Goal: Task Accomplishment & Management: Complete application form

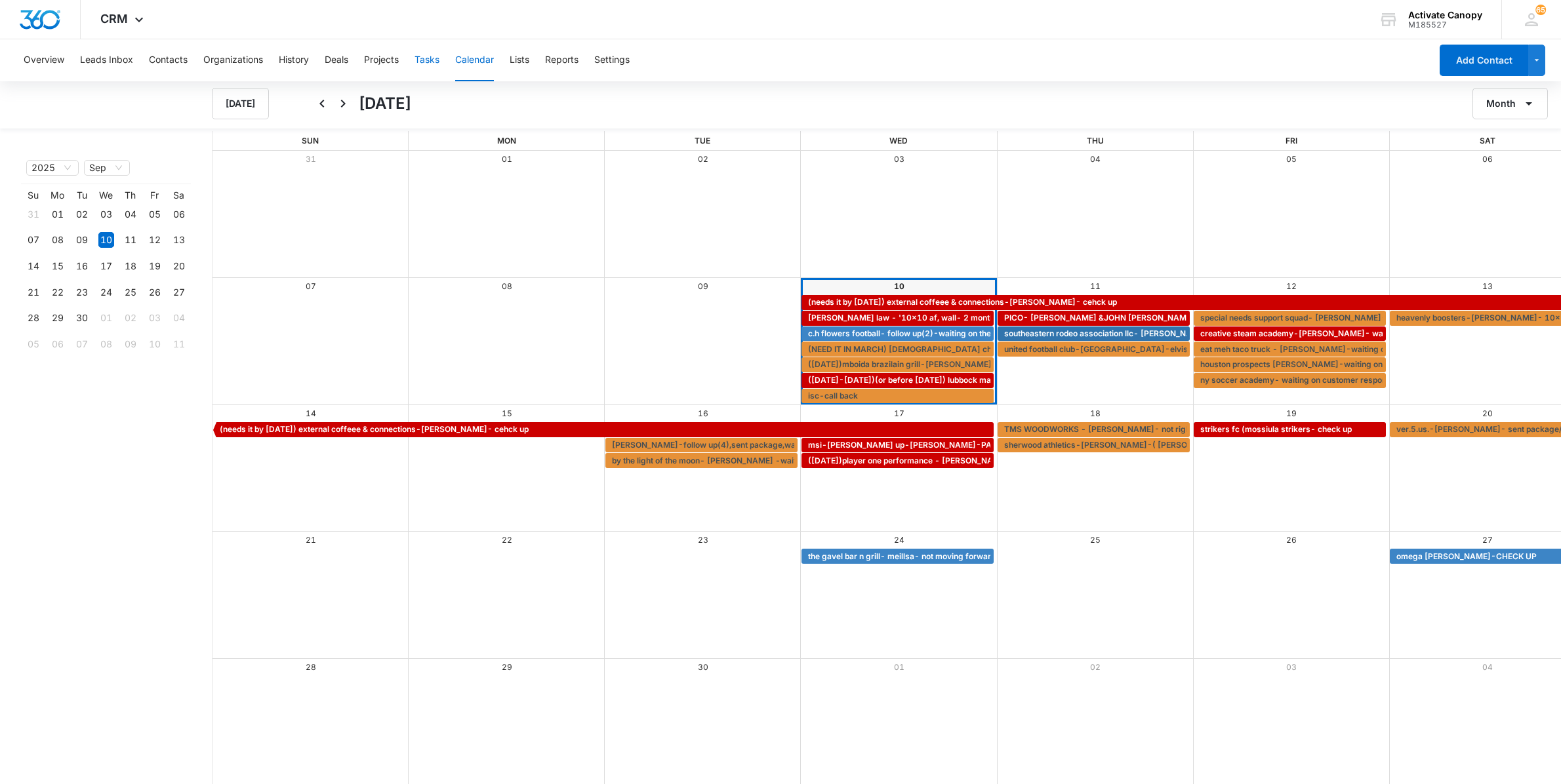
click at [439, 60] on button "Tasks" at bounding box center [427, 60] width 25 height 42
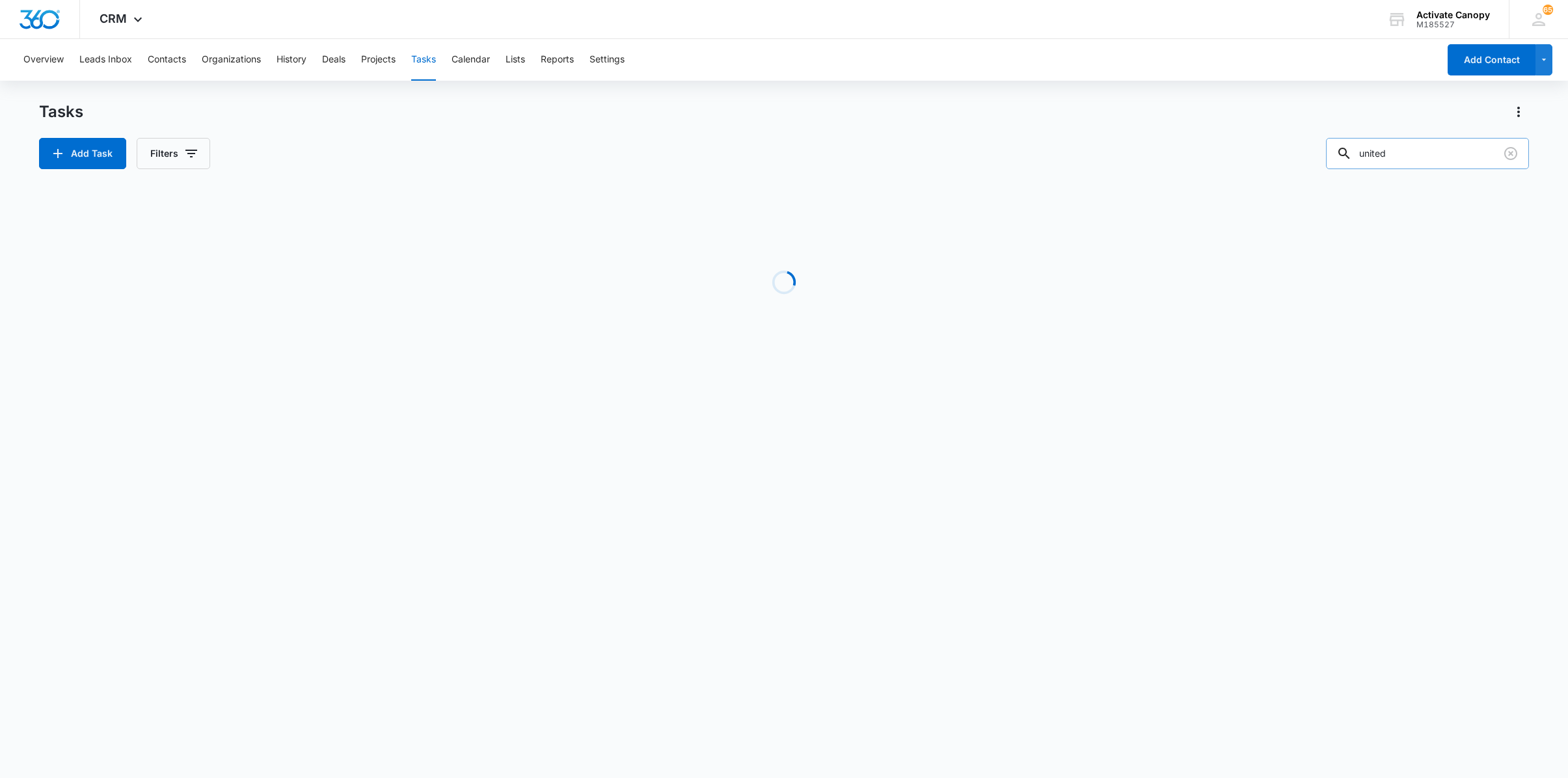
click at [1388, 157] on input "united" at bounding box center [1427, 153] width 203 height 31
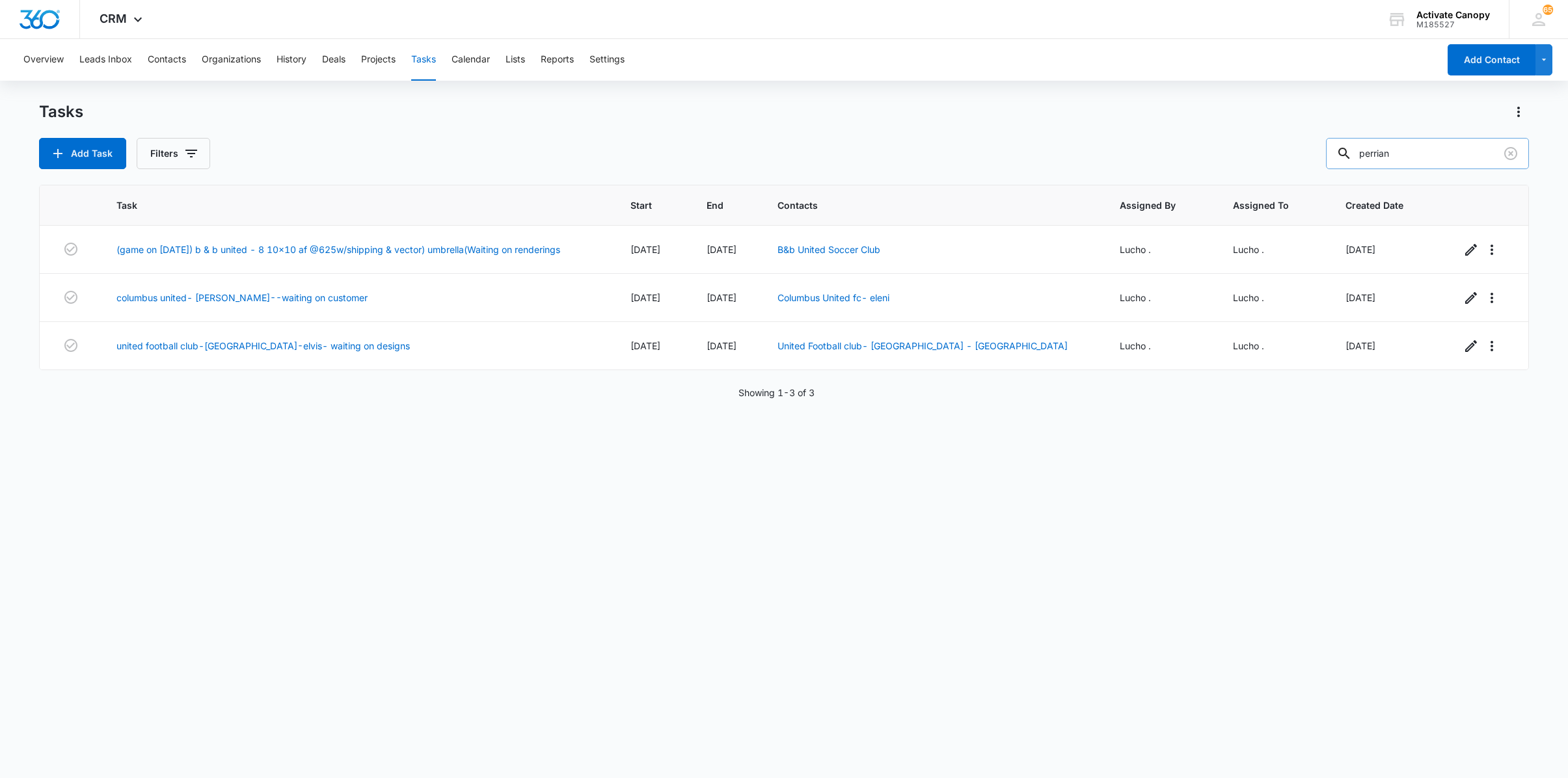
type input "perrian"
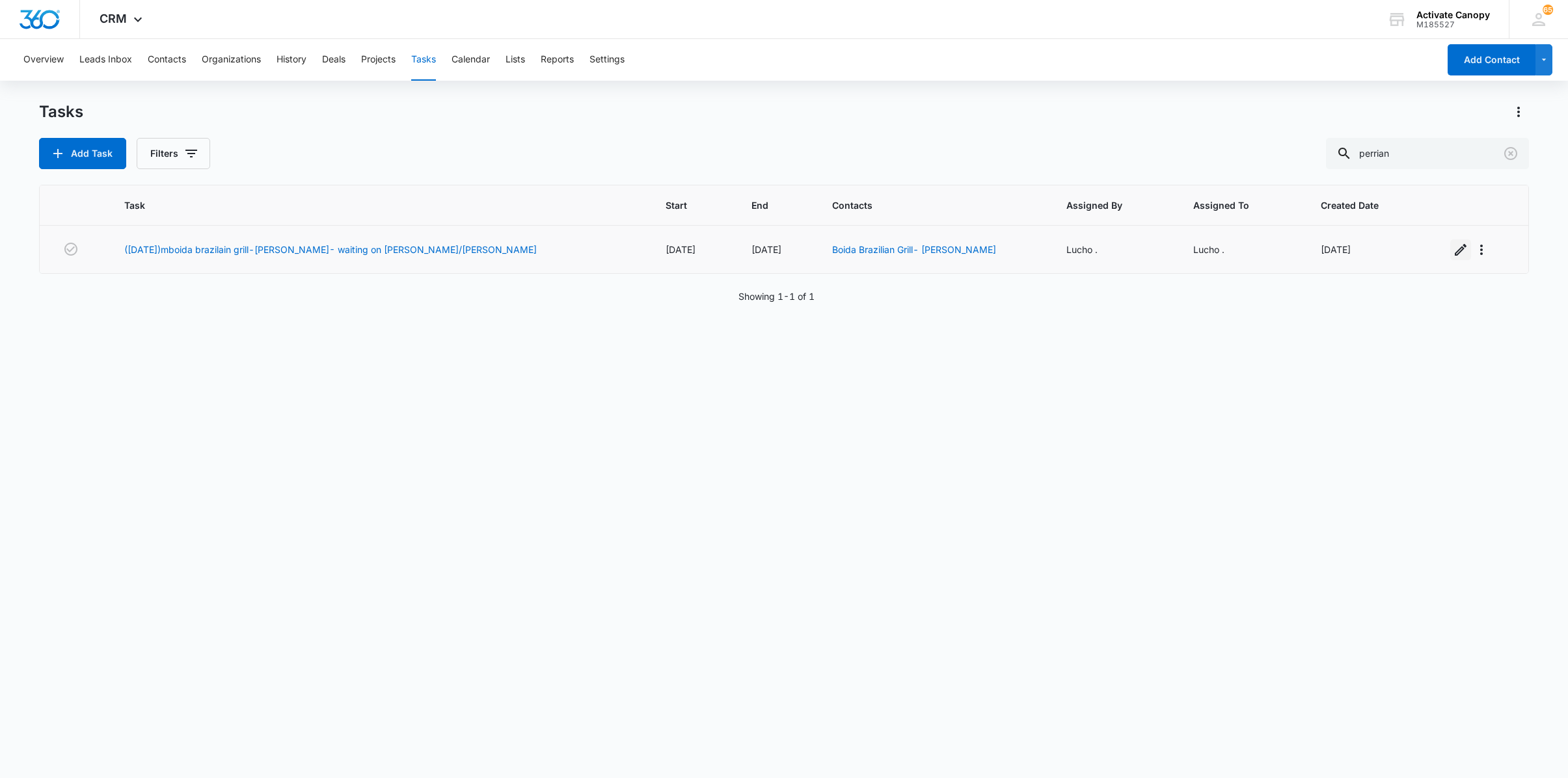
click at [1455, 248] on icon "button" at bounding box center [1461, 250] width 12 height 12
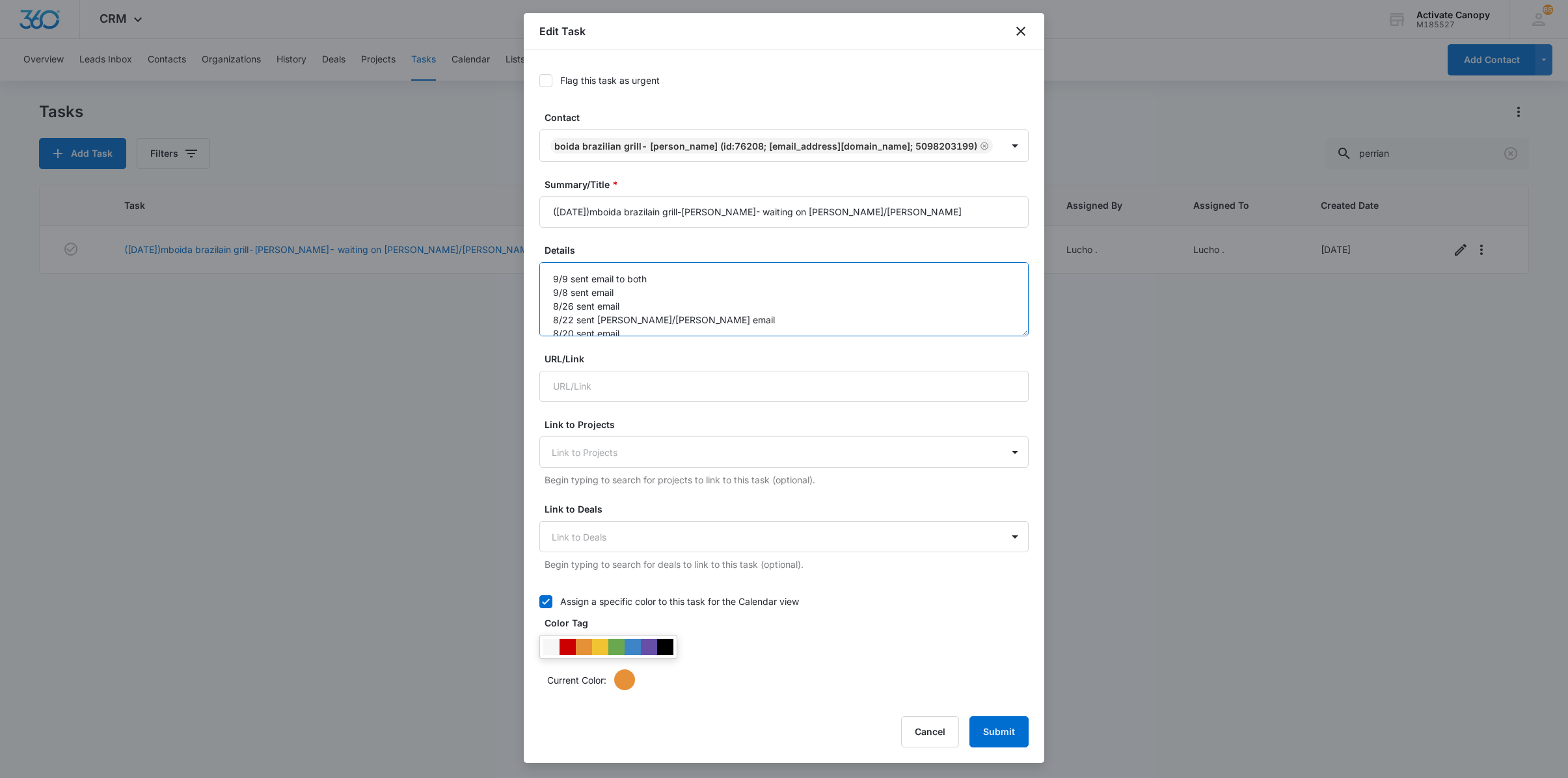
click at [547, 303] on textarea "9/9 sent email to both 9/8 sent email 8/26 sent email 8/22 sent [PERSON_NAME]/[…" at bounding box center [783, 299] width 489 height 74
click at [557, 299] on textarea "9/9 sent email to both 9/8 sent email 8/26 sent email 8/22 sent [PERSON_NAME]/[…" at bounding box center [783, 299] width 489 height 74
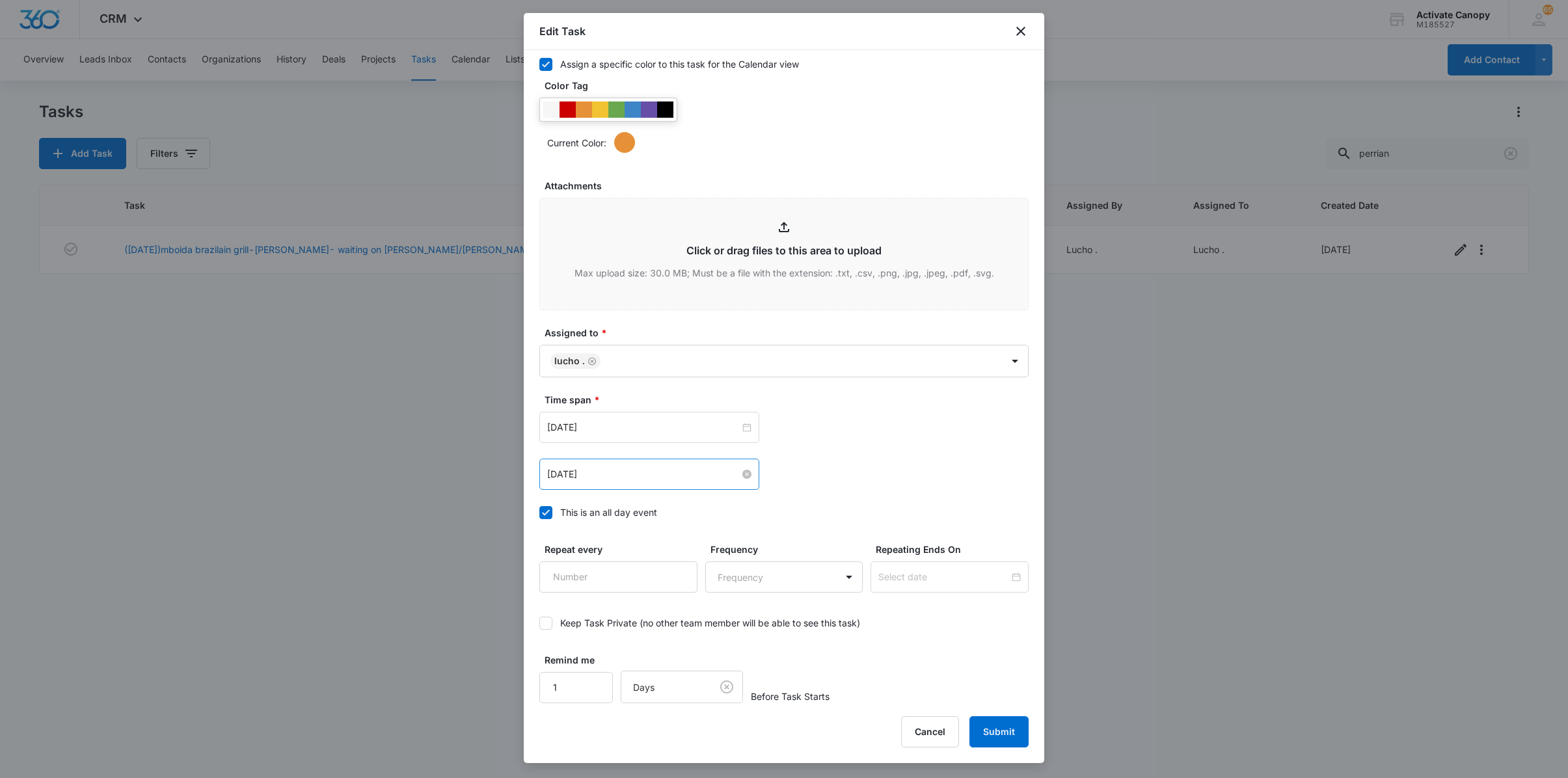
type textarea "9/10 sent email to btoh 9/9 sent email to both 9/8 sent email 8/26 sent email 8…"
click at [626, 468] on input "[DATE]" at bounding box center [644, 474] width 193 height 14
type input "[DATE]"
click at [658, 574] on div "11" at bounding box center [652, 572] width 15 height 15
click at [643, 436] on div "[DATE]" at bounding box center [649, 427] width 220 height 31
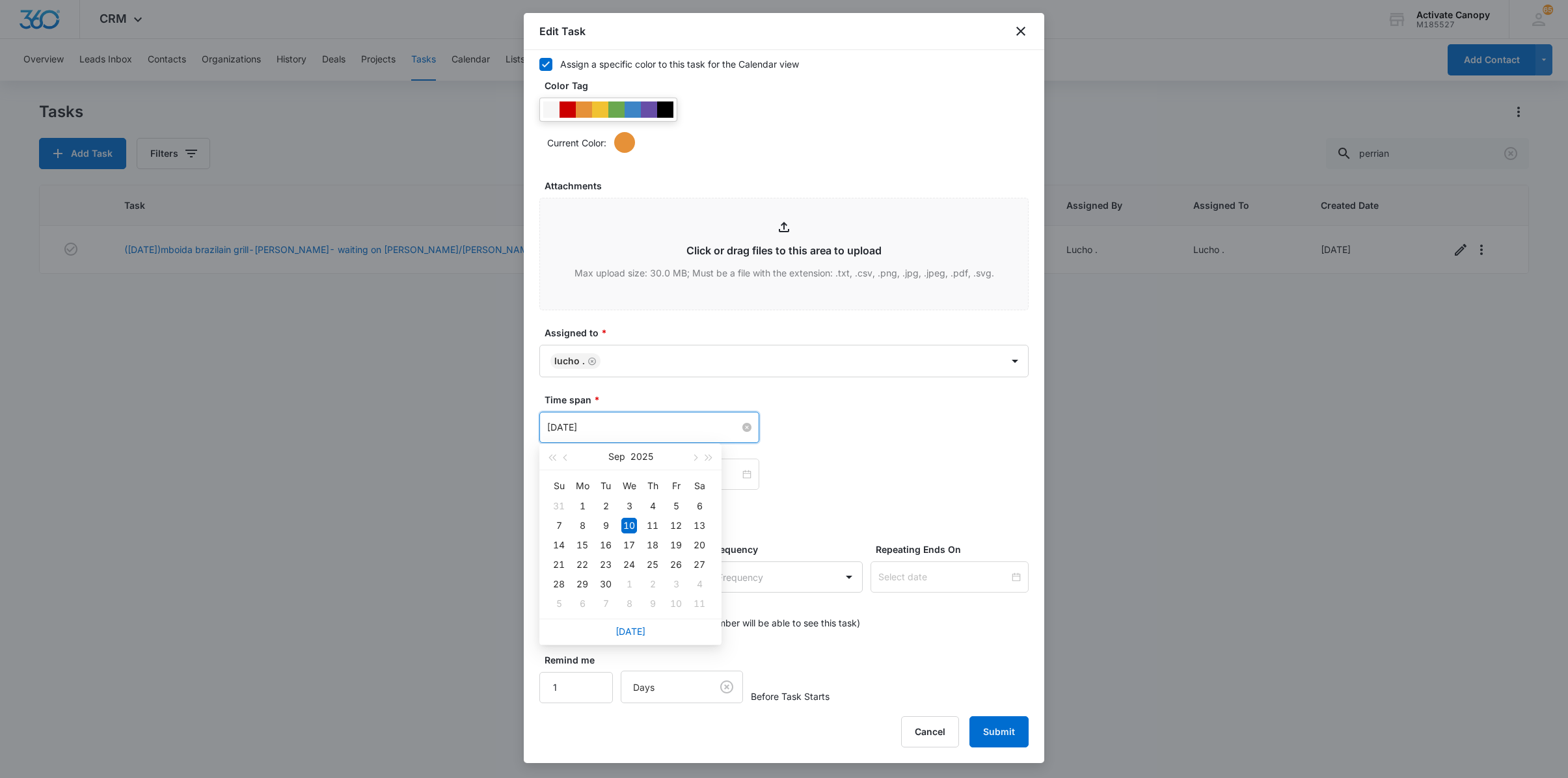
click at [645, 431] on input "[DATE]" at bounding box center [644, 427] width 193 height 14
type input "[DATE]"
click at [645, 527] on div "11" at bounding box center [652, 525] width 15 height 15
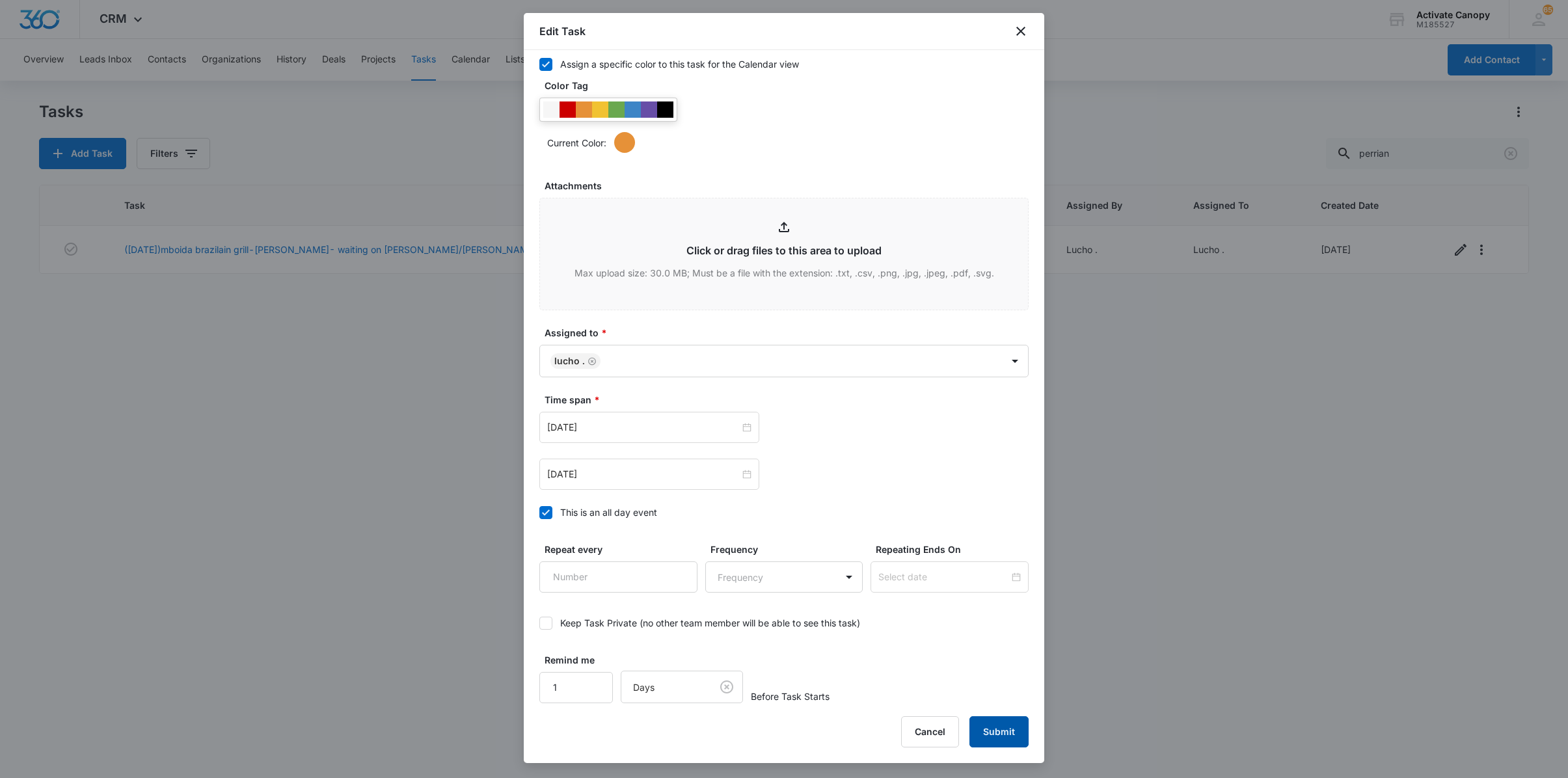
click at [976, 731] on button "Submit" at bounding box center [999, 732] width 59 height 31
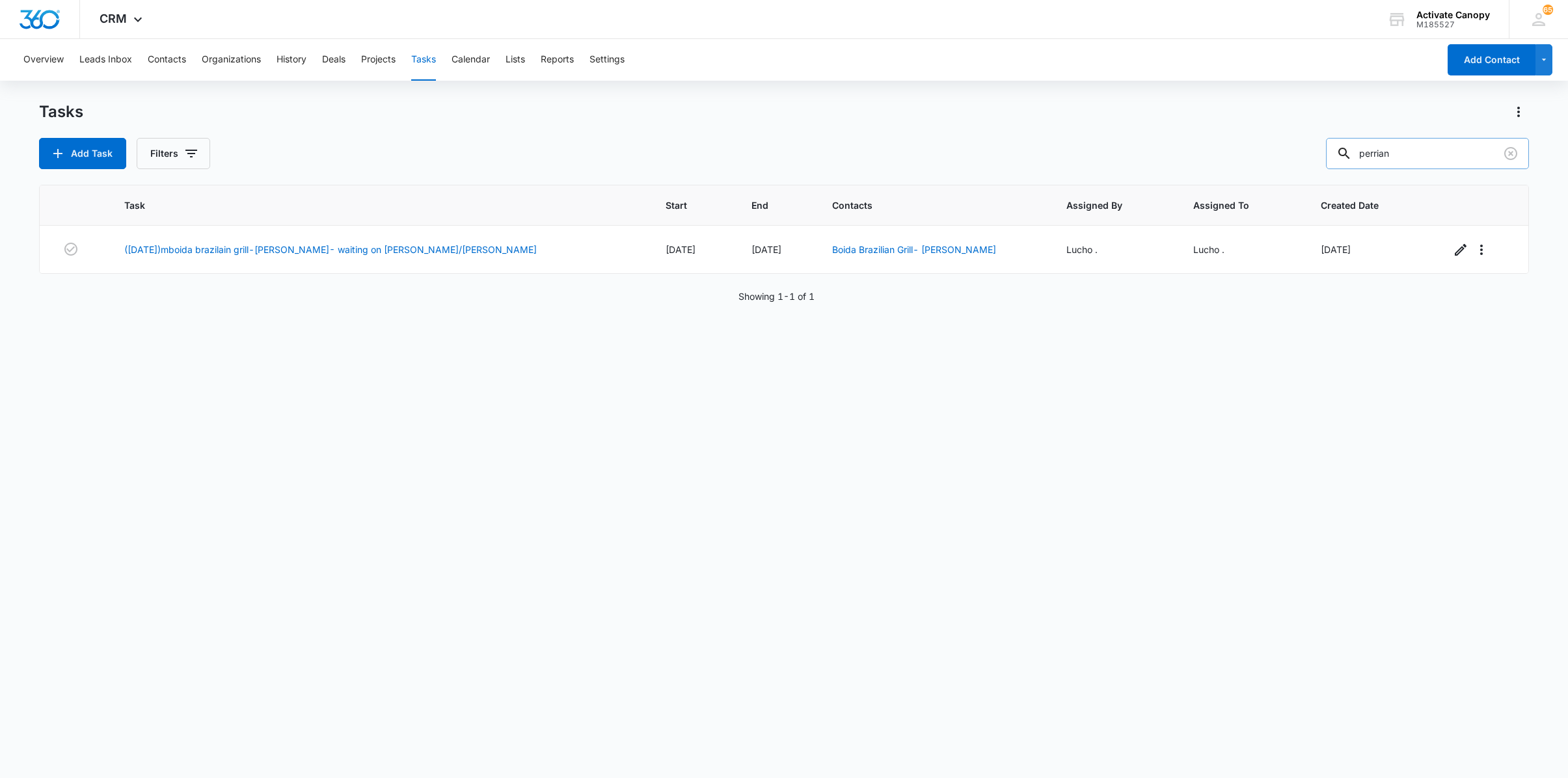
click at [1424, 162] on input "perrian" at bounding box center [1427, 153] width 203 height 31
type input "special"
click at [1468, 255] on button "button" at bounding box center [1478, 249] width 21 height 21
click at [1452, 250] on icon "button" at bounding box center [1458, 250] width 12 height 12
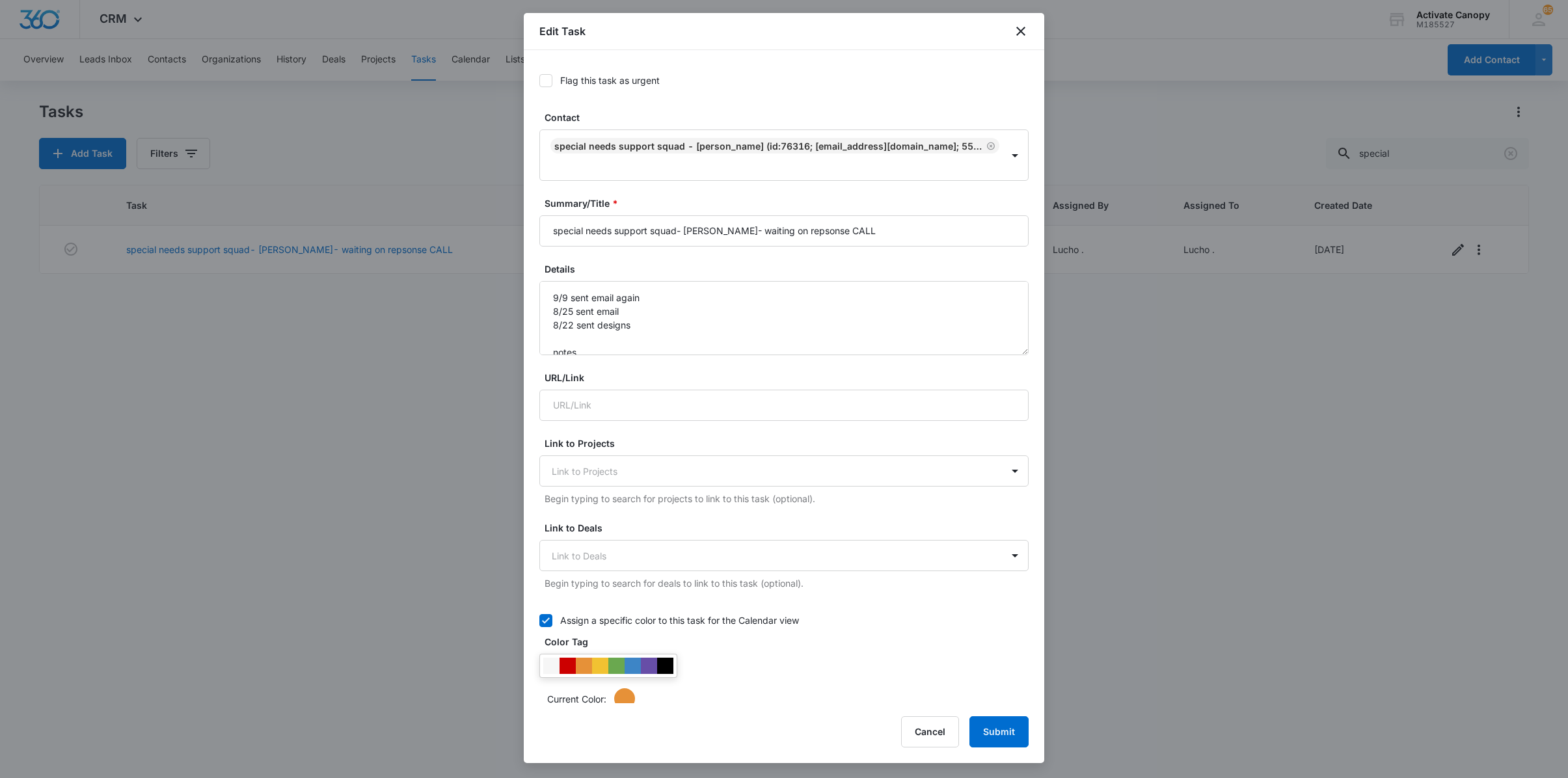
type input "[DATE]"
click at [1299, 438] on div at bounding box center [784, 389] width 1568 height 778
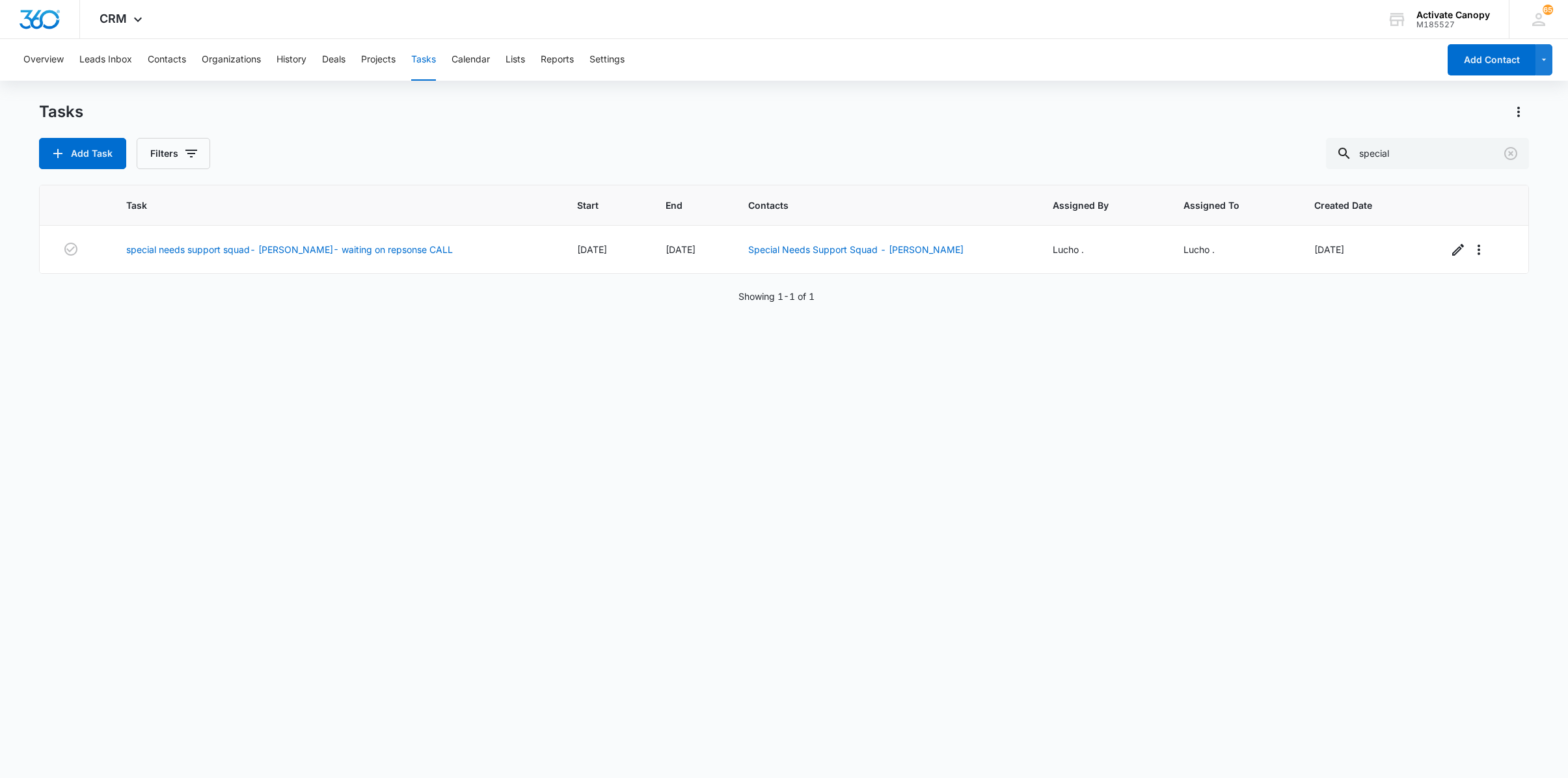
click at [1331, 457] on div "Task Start End Contacts Assigned By Assigned To Created Date special needs supp…" at bounding box center [783, 473] width 1489 height 576
click at [1452, 250] on icon "button" at bounding box center [1458, 250] width 12 height 12
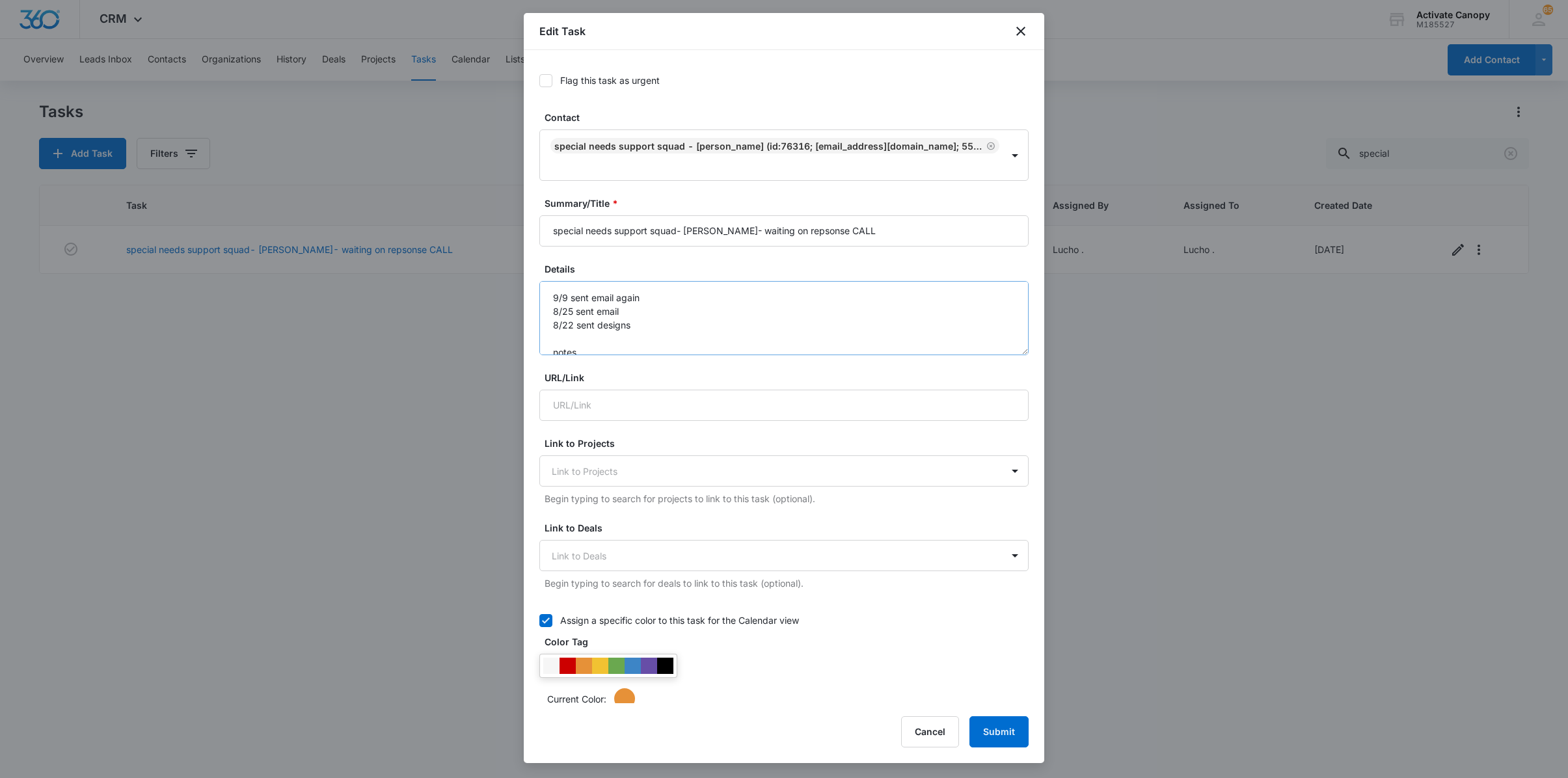
type input "[DATE]"
click at [545, 301] on textarea "9/9 sent email again 8/25 sent email 8/22 sent designs notes -tc" at bounding box center [783, 318] width 489 height 74
click at [558, 299] on textarea "9/9 sent email again 8/25 sent email 8/22 sent designs notes -tc" at bounding box center [783, 318] width 489 height 74
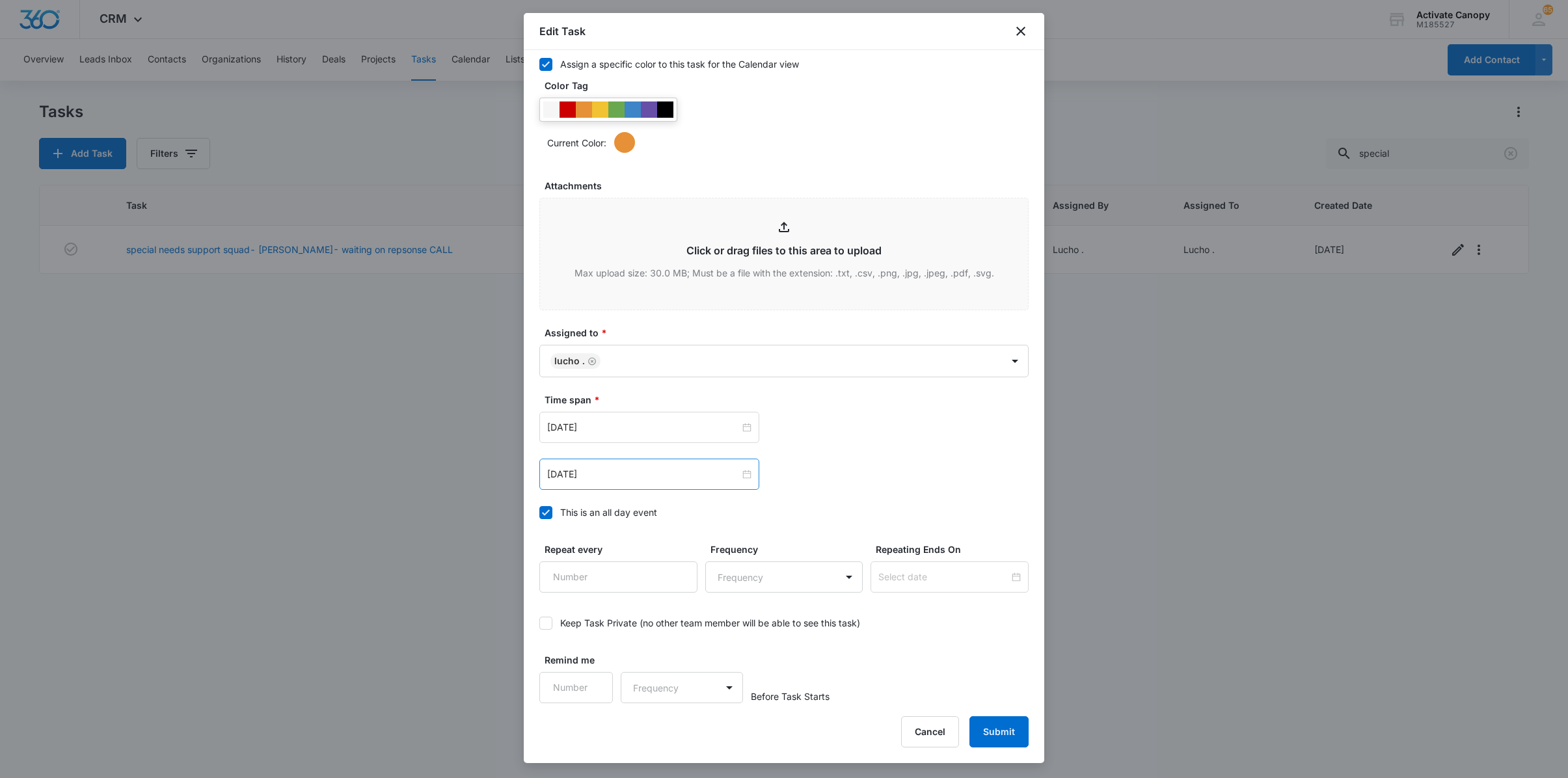
type textarea "9/10 sent email to them 9/9 sent email again 8/25 sent email 8/22 sent designs …"
click at [632, 481] on div "[DATE]" at bounding box center [649, 474] width 220 height 31
type input "[DATE]"
click at [583, 587] on div "15" at bounding box center [582, 591] width 15 height 15
click at [639, 429] on input "[DATE]" at bounding box center [644, 427] width 193 height 14
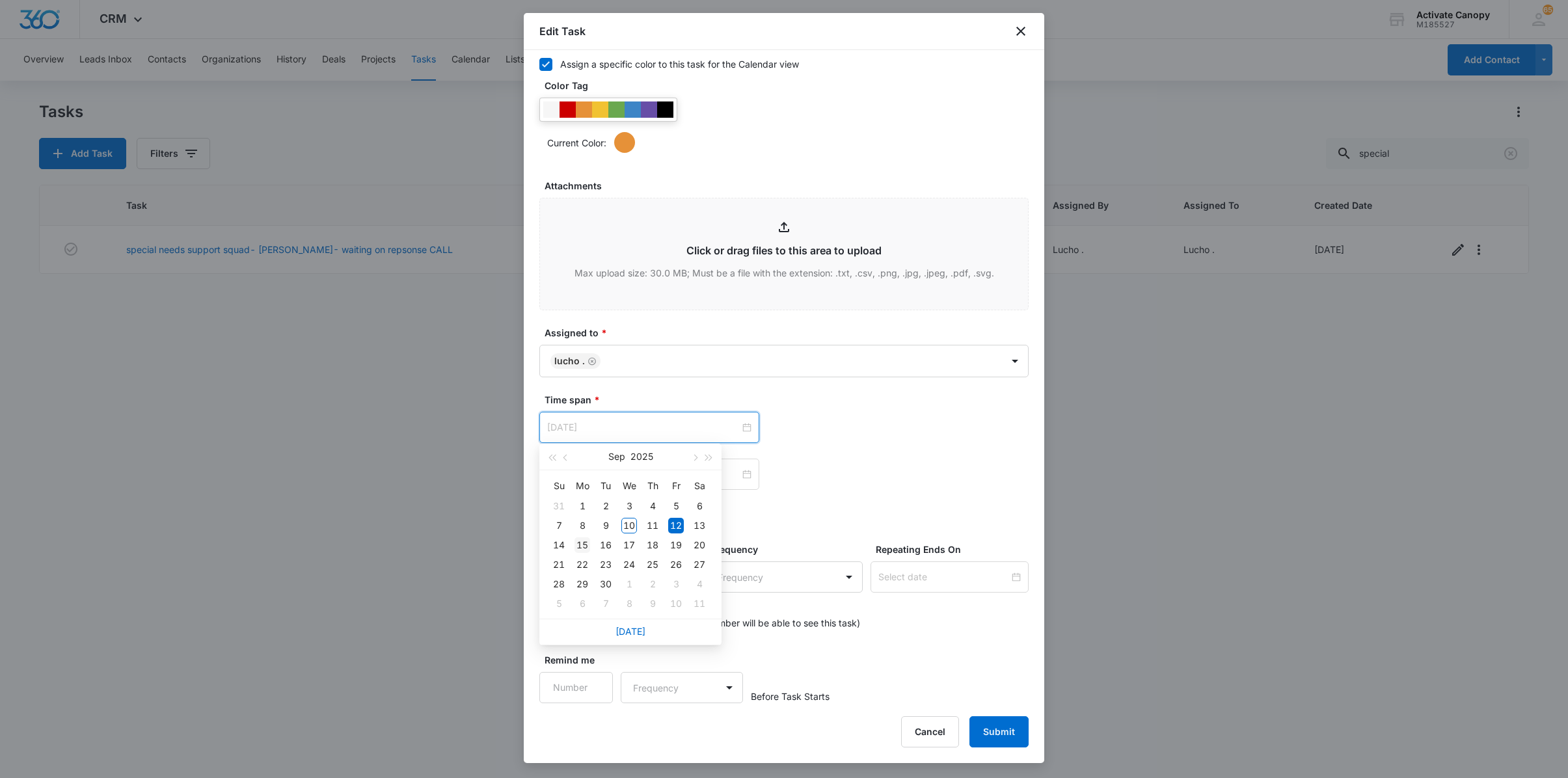
type input "[DATE]"
click at [588, 545] on div "15" at bounding box center [582, 545] width 15 height 15
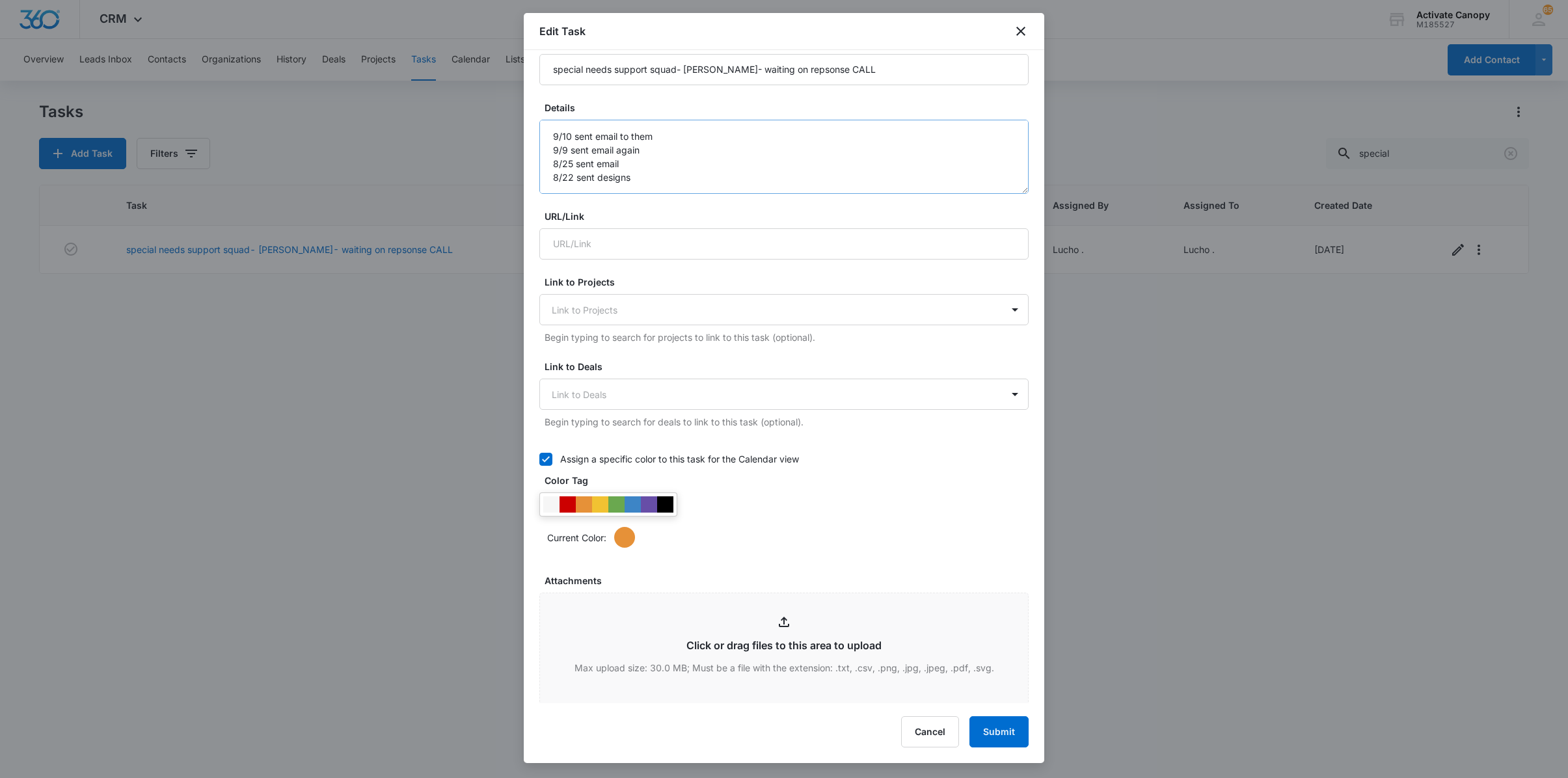
scroll to position [0, 0]
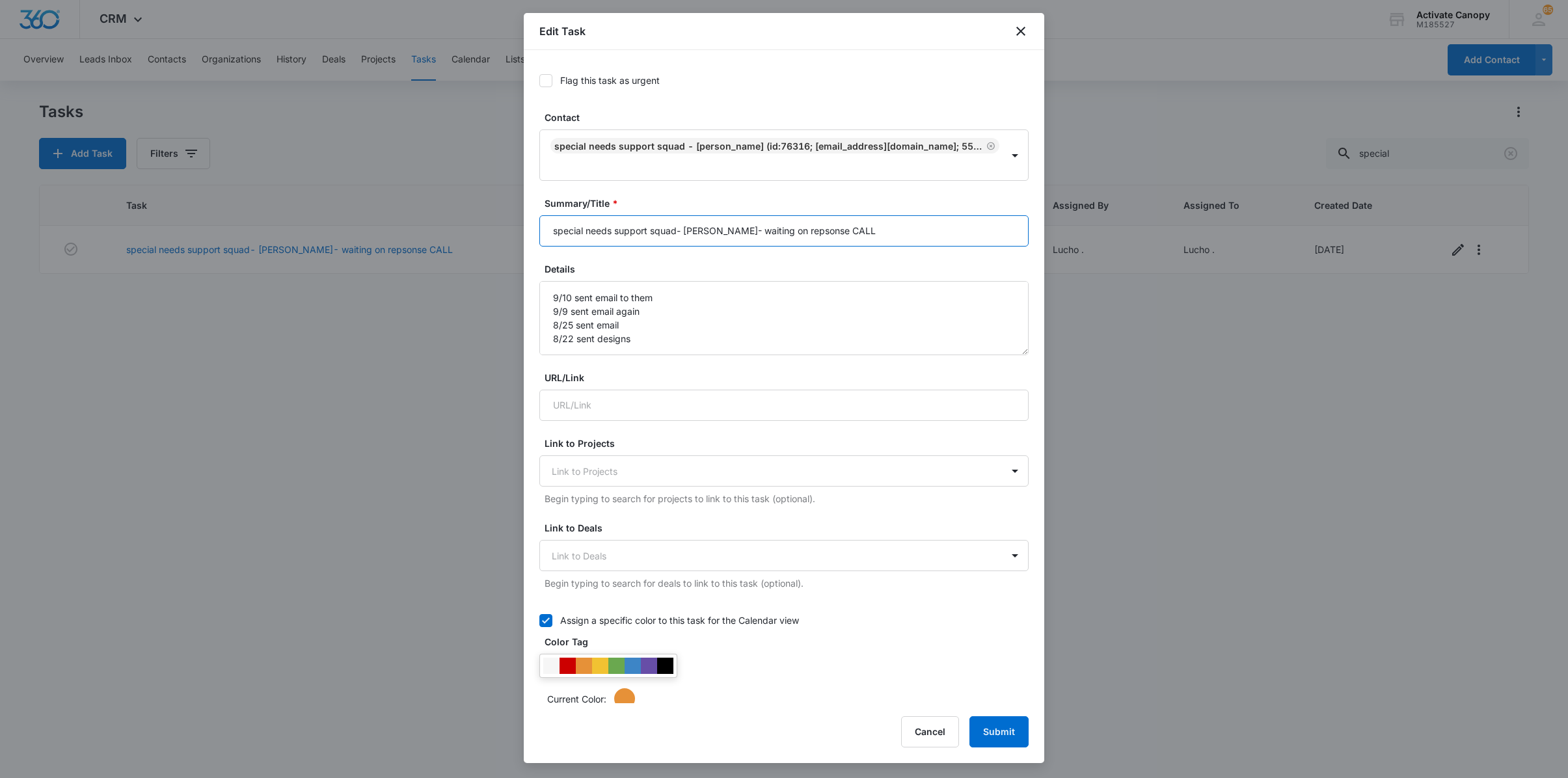
click at [868, 234] on input "special needs support squad- [PERSON_NAME]- waiting on repsonse CALL" at bounding box center [783, 231] width 489 height 31
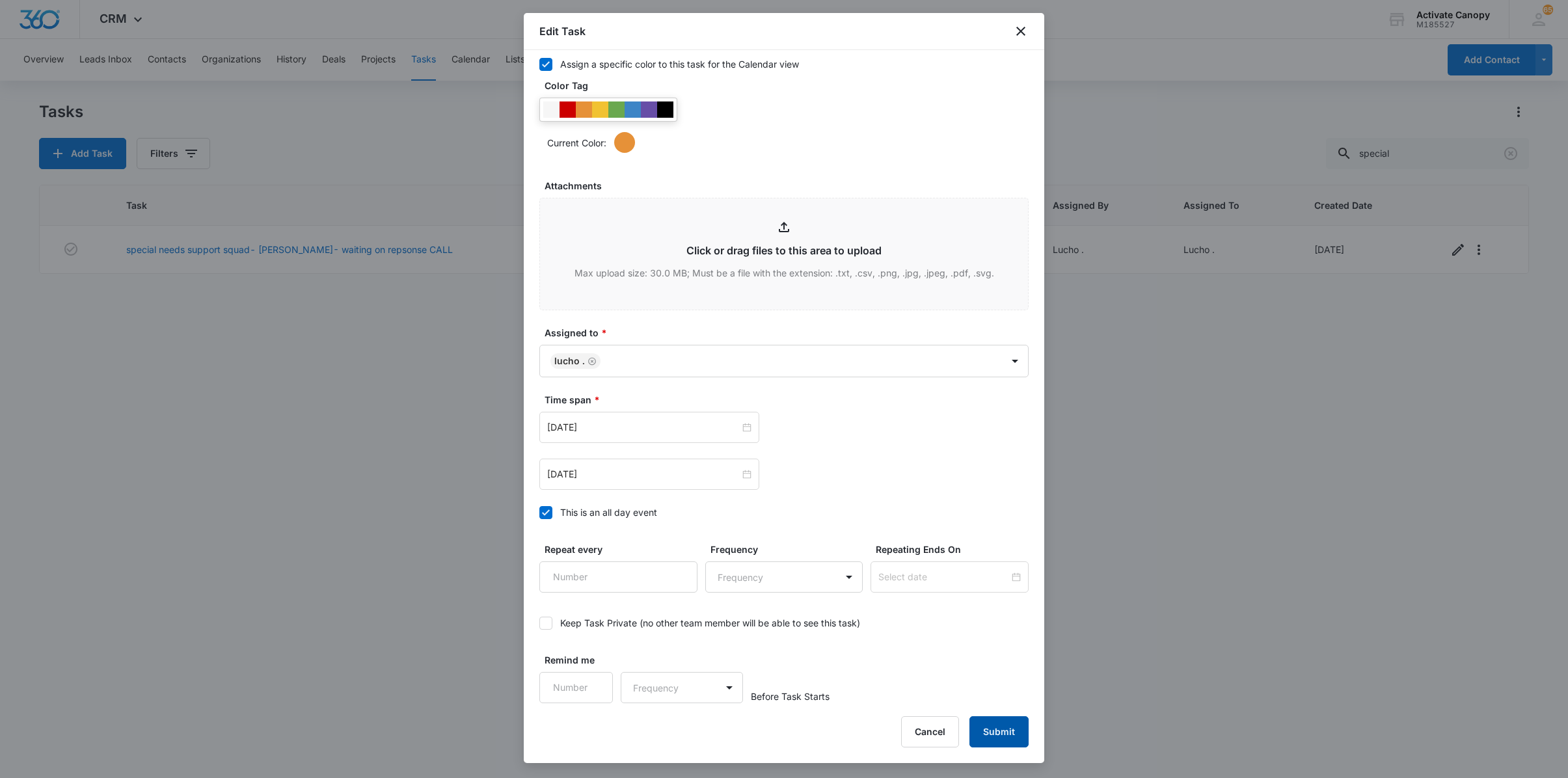
type input "special needs support squad- [PERSON_NAME]- waiting on repsonse"
click at [980, 726] on button "Submit" at bounding box center [999, 732] width 59 height 31
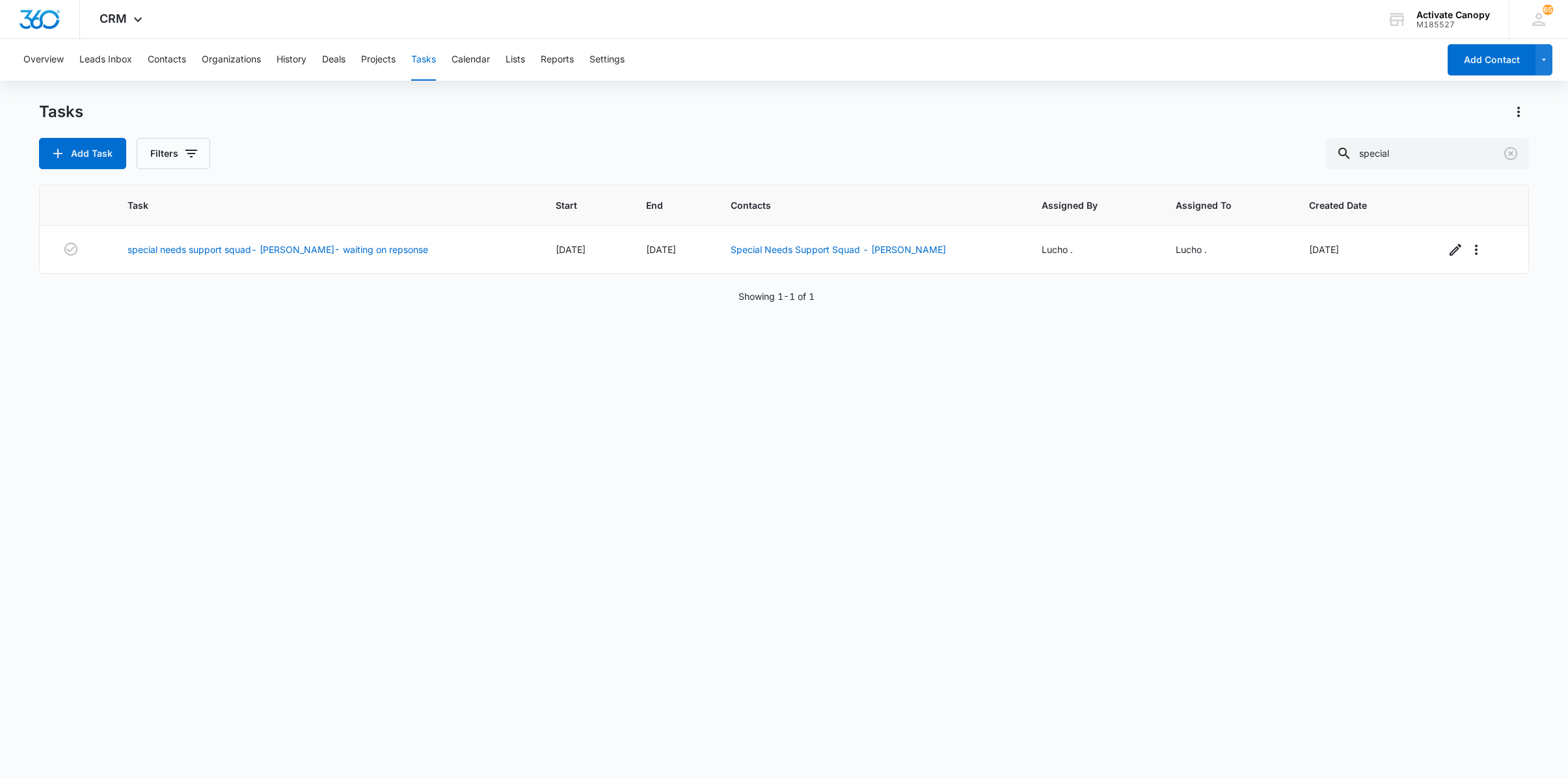
click at [1055, 405] on div "Task Start End Contacts Assigned By Assigned To Created Date special needs supp…" at bounding box center [783, 473] width 1489 height 576
click at [1405, 166] on input "special" at bounding box center [1427, 153] width 203 height 31
type input "perrian"
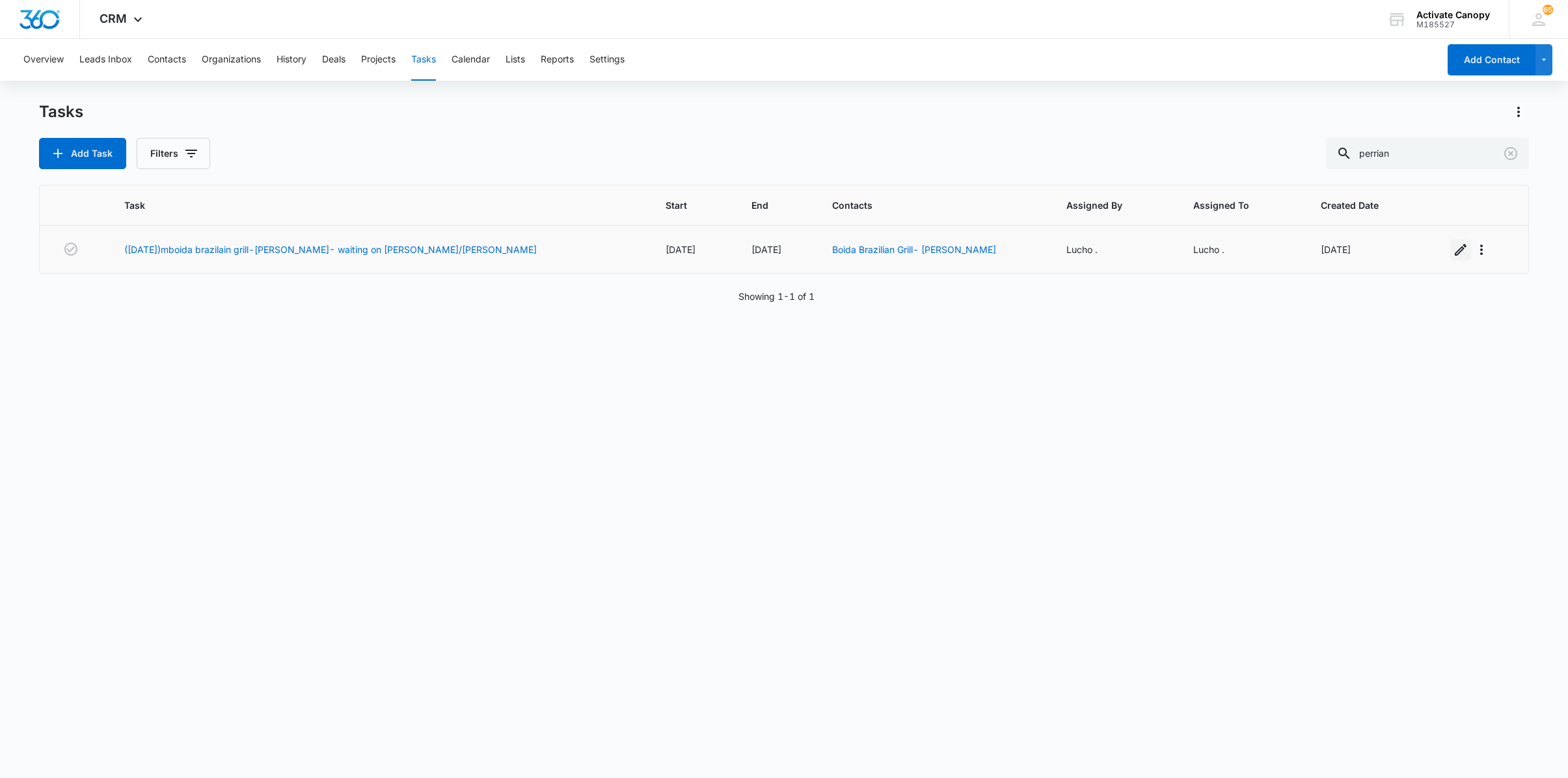
click at [1452, 248] on icon "button" at bounding box center [1460, 249] width 15 height 15
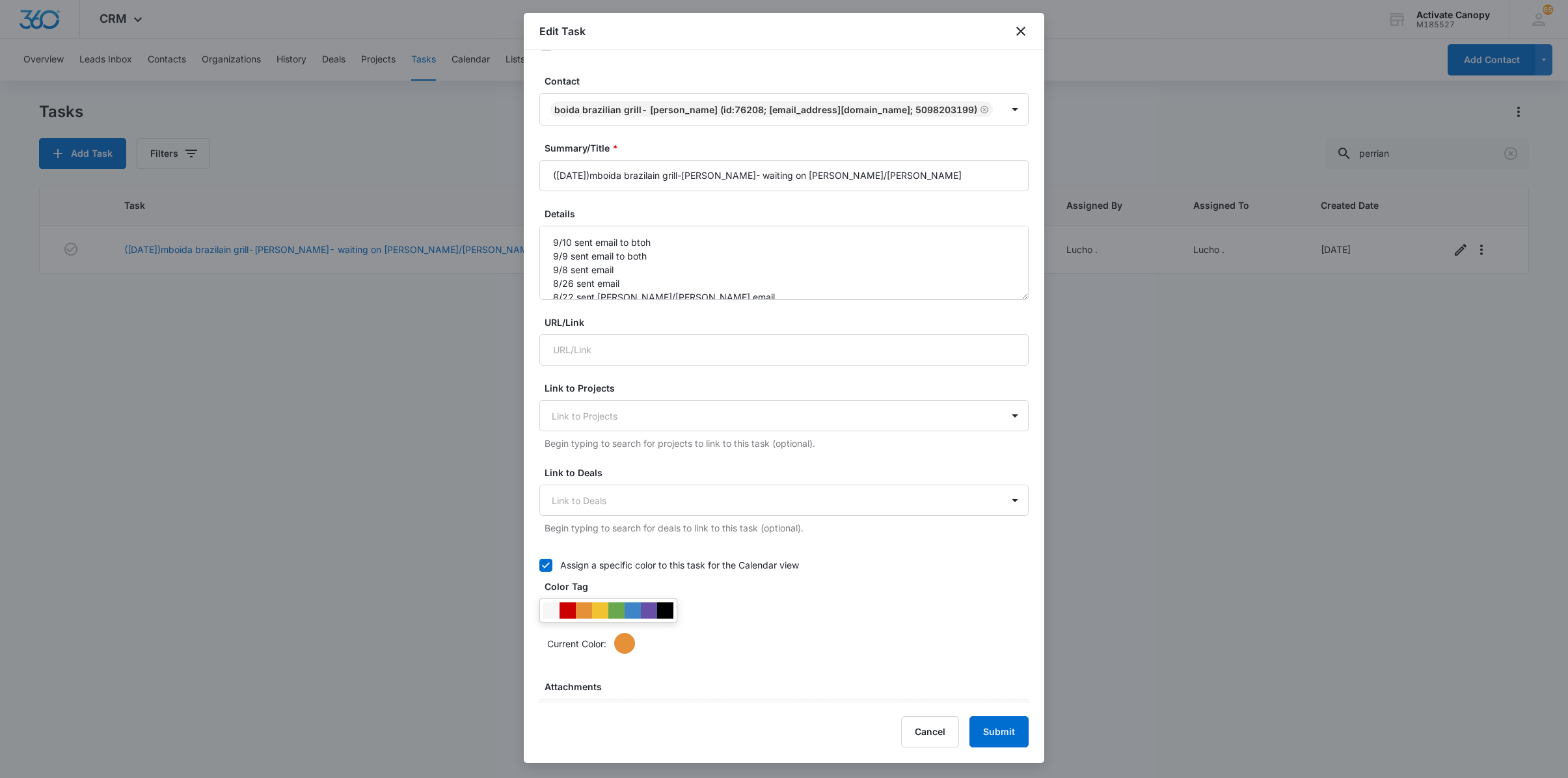
scroll to position [31, 0]
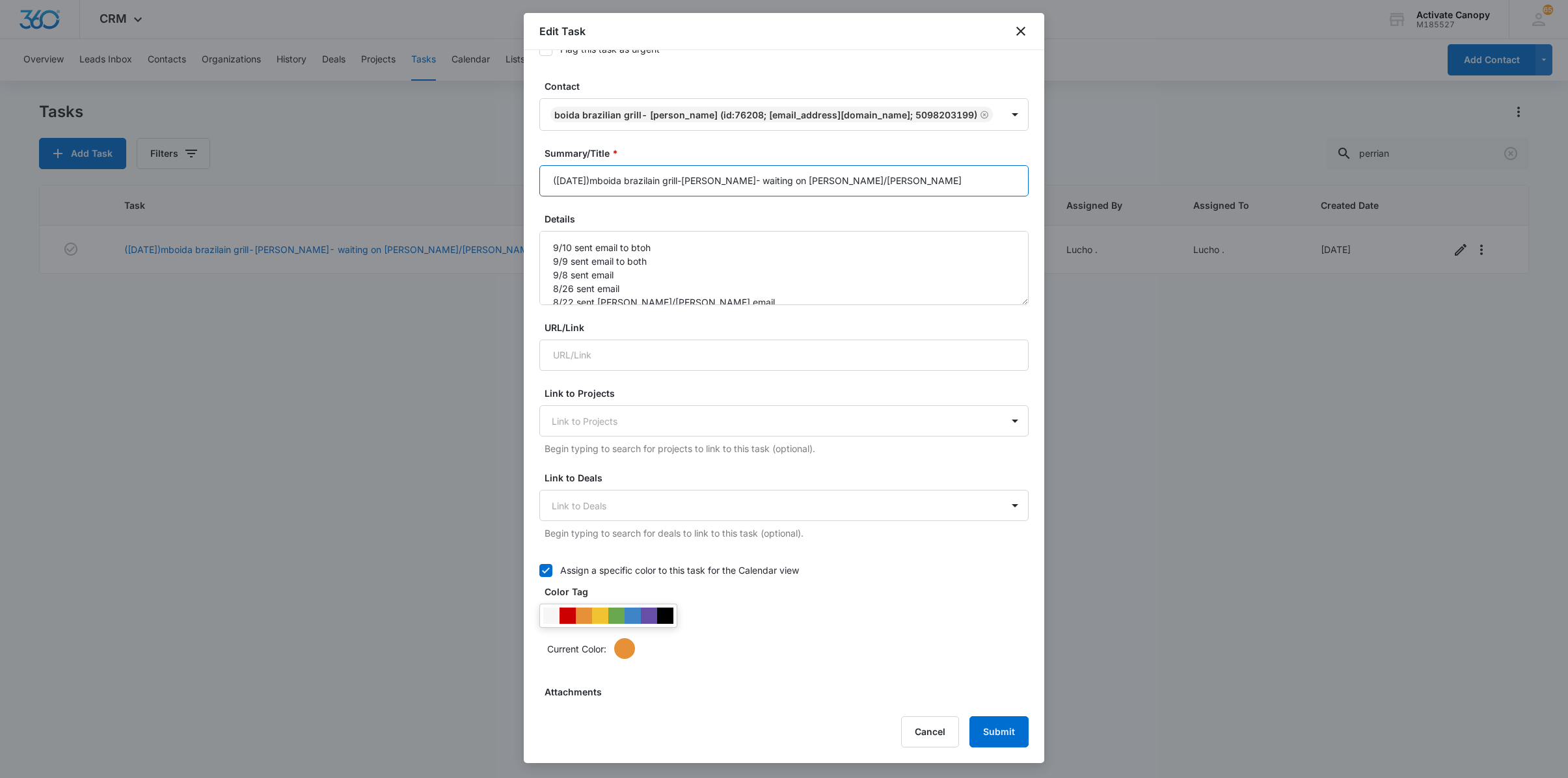
click at [878, 197] on input "([DATE])mboida brazilain grill-[PERSON_NAME]- waiting on [PERSON_NAME]/[PERSON_…" at bounding box center [783, 181] width 489 height 31
click at [841, 197] on input "([DATE])mboida brazilain grill-[PERSON_NAME]- waiting on [PERSON_NAME]/[PERSON_…" at bounding box center [783, 181] width 489 height 31
click at [855, 197] on input "([DATE])mboida brazilain grill-[PERSON_NAME]- waiting on [PERSON_NAME]/[PERSON_…" at bounding box center [783, 181] width 489 height 31
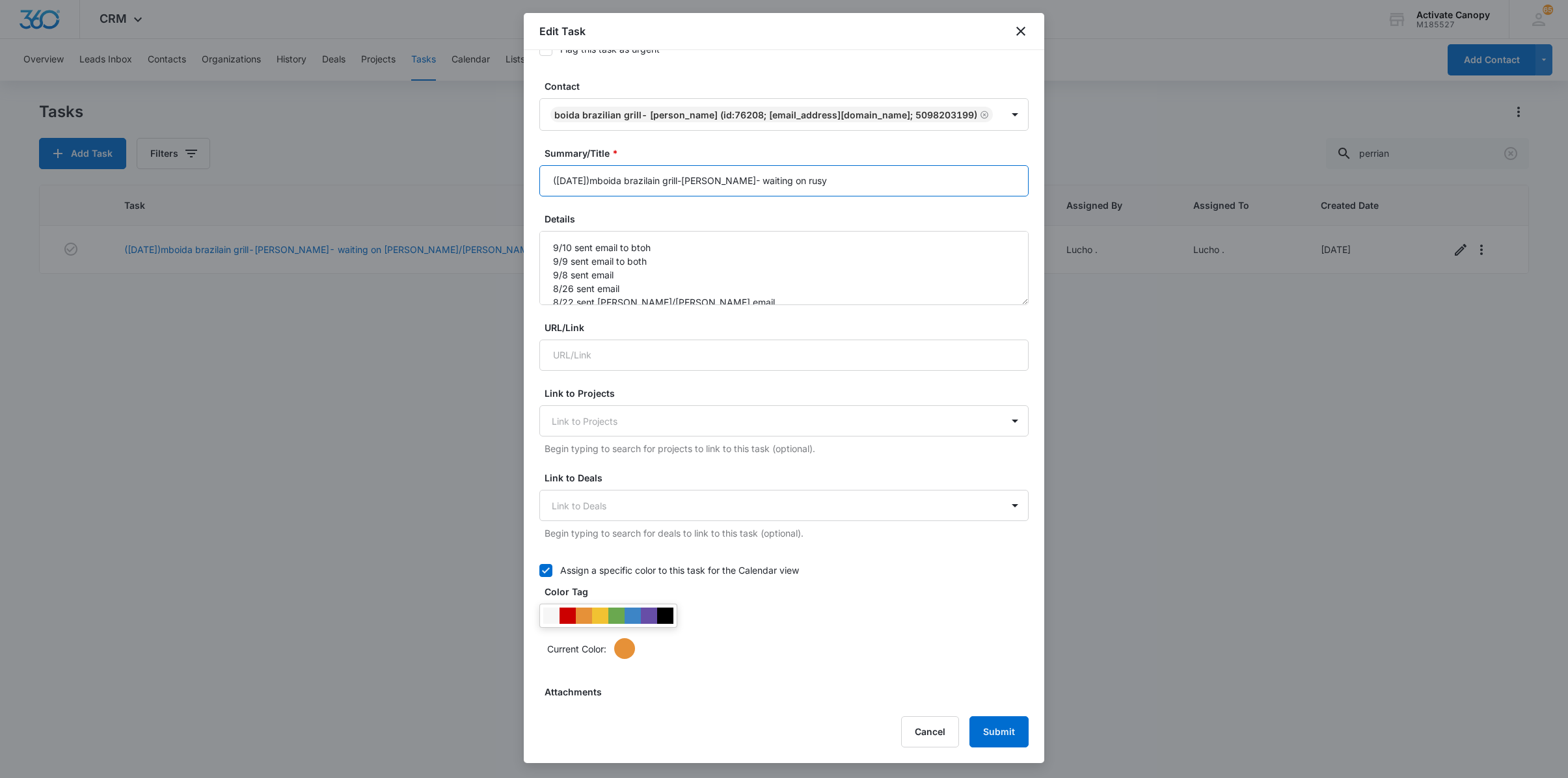
click at [855, 197] on input "([DATE])mboida brazilain grill-[PERSON_NAME]- waiting on rusy" at bounding box center [783, 181] width 489 height 31
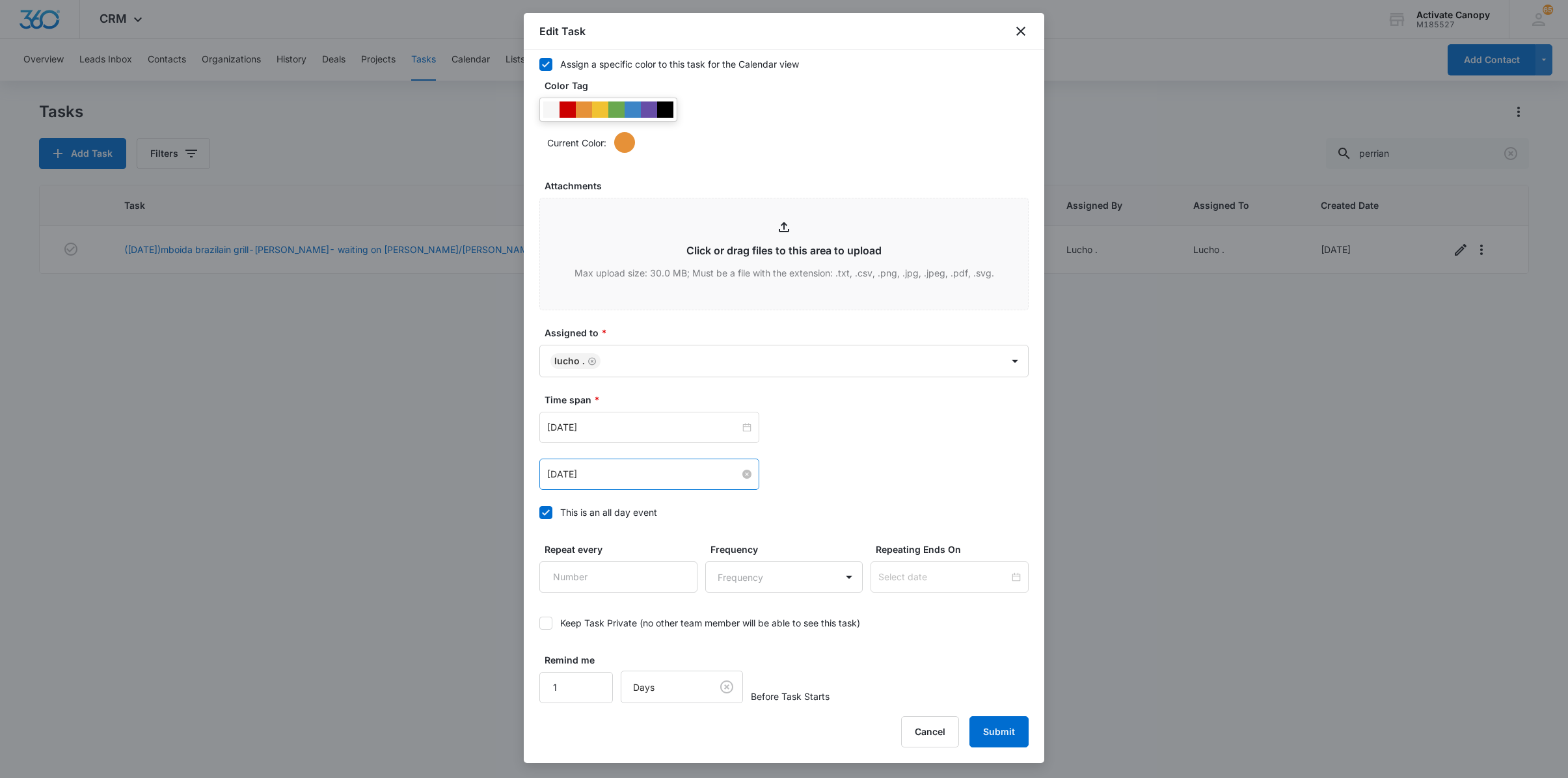
type input "([DATE])mboida brazilain grill-[PERSON_NAME]- CHECK UP"
click at [632, 467] on input "[DATE]" at bounding box center [644, 474] width 193 height 14
click at [691, 504] on span "button" at bounding box center [694, 505] width 7 height 7
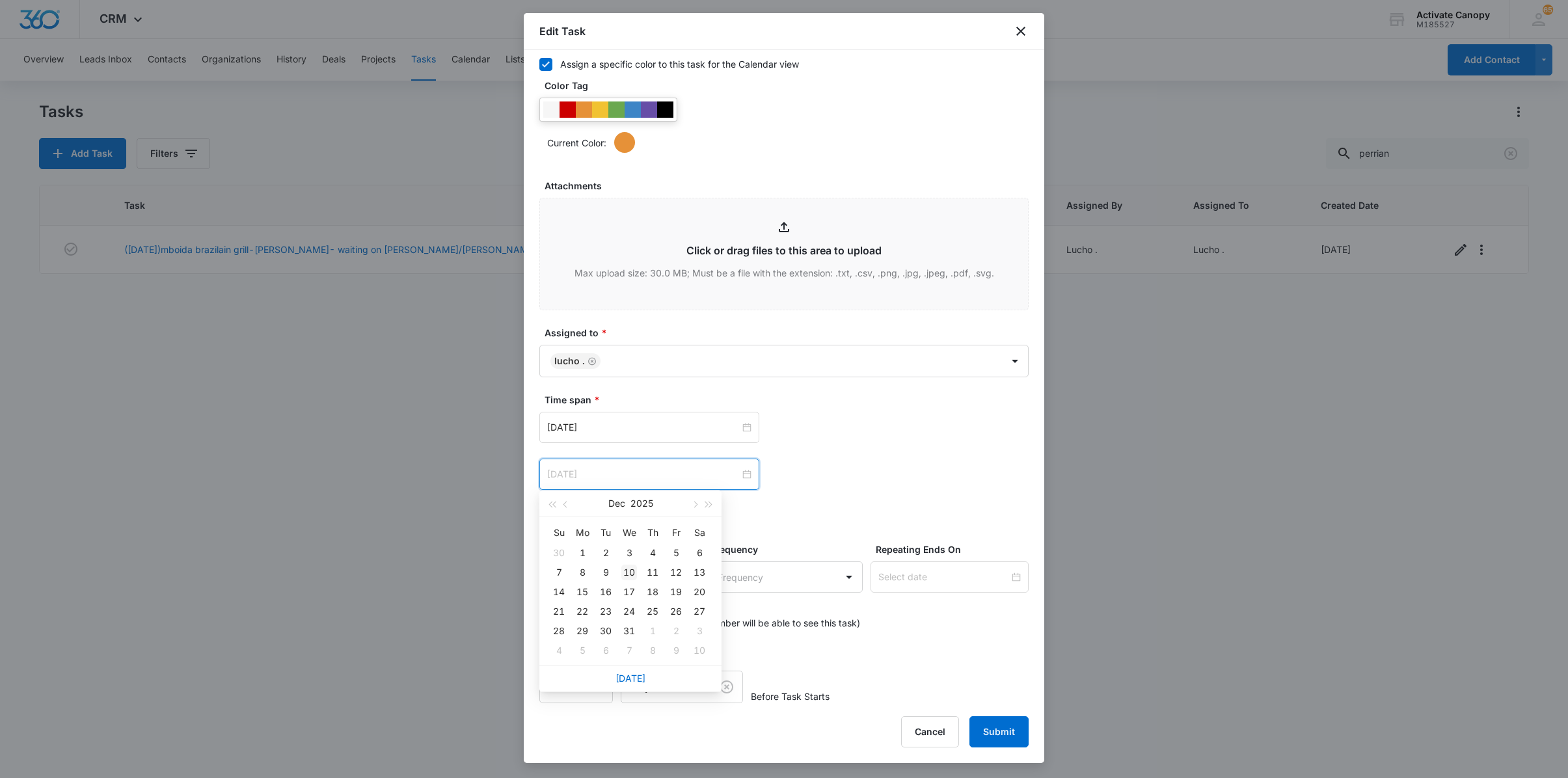
type input "[DATE]"
click at [626, 573] on div "10" at bounding box center [629, 572] width 15 height 15
click at [646, 422] on input "[DATE]" at bounding box center [644, 427] width 193 height 14
click at [636, 518] on td "10" at bounding box center [629, 525] width 24 height 19
drag, startPoint x: 672, startPoint y: 448, endPoint x: 672, endPoint y: 438, distance: 10.0
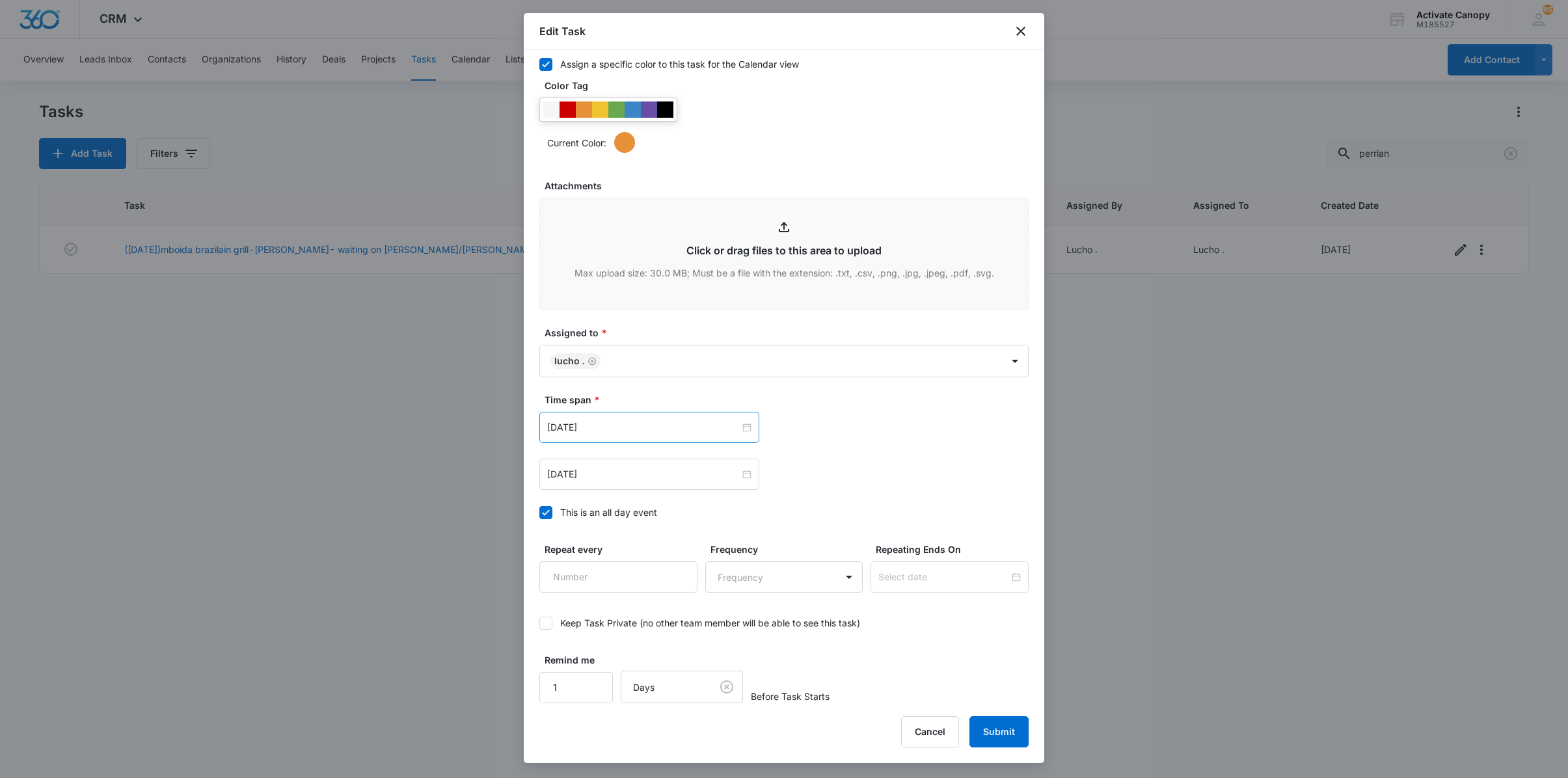
click at [672, 438] on div "[DATE] [DATE] Su Mo Tu We Th Fr Sa 31 1 2 3 4 5 6 7 8 9 10 11 12 13 14 15 16 17…" at bounding box center [783, 450] width 489 height 78
click at [667, 422] on input "[DATE]" at bounding box center [644, 427] width 193 height 14
click at [692, 460] on button "button" at bounding box center [694, 456] width 14 height 26
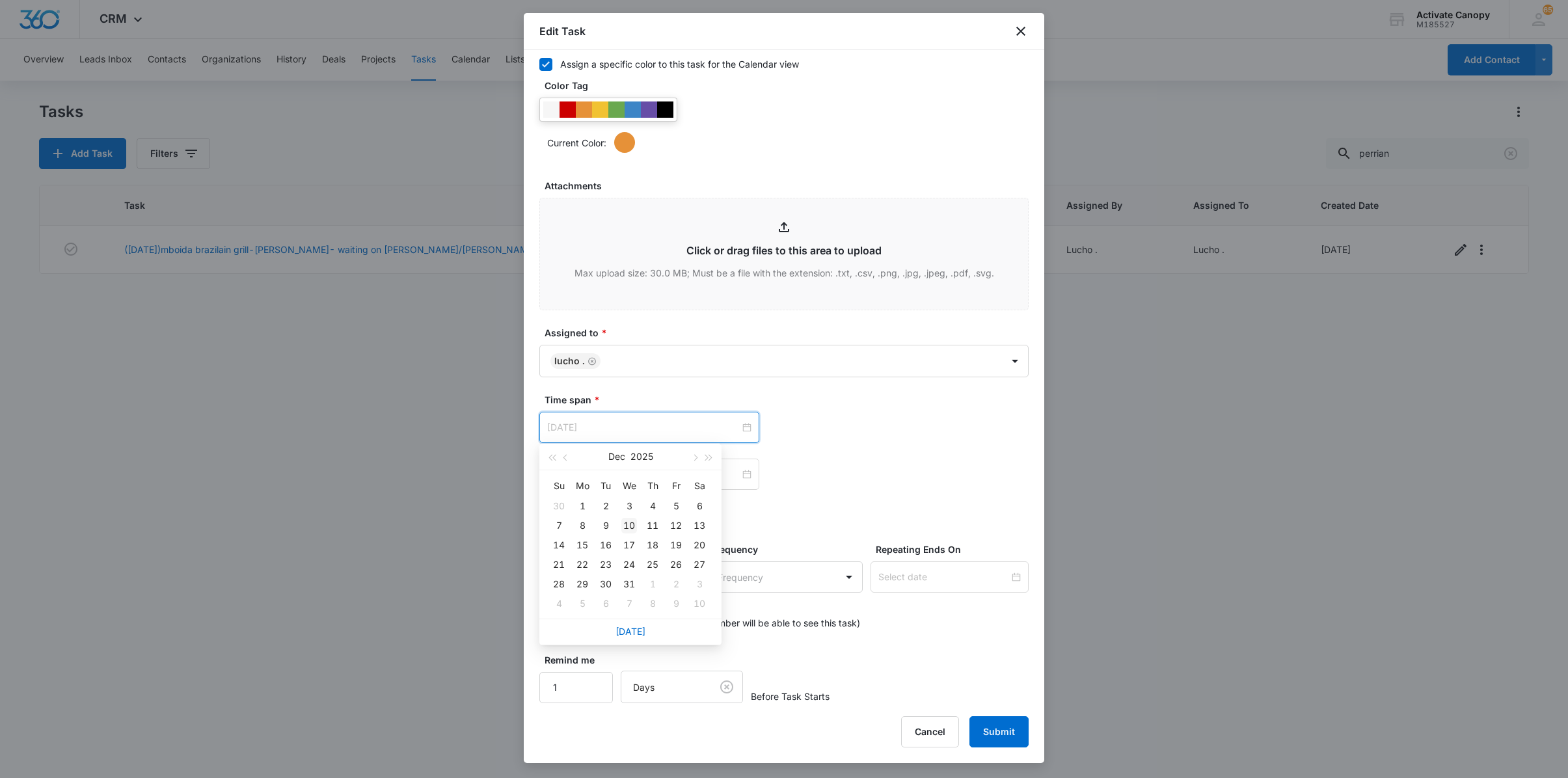
type input "[DATE]"
click at [629, 525] on div "10" at bounding box center [629, 525] width 15 height 15
click at [976, 725] on button "Submit" at bounding box center [999, 732] width 59 height 31
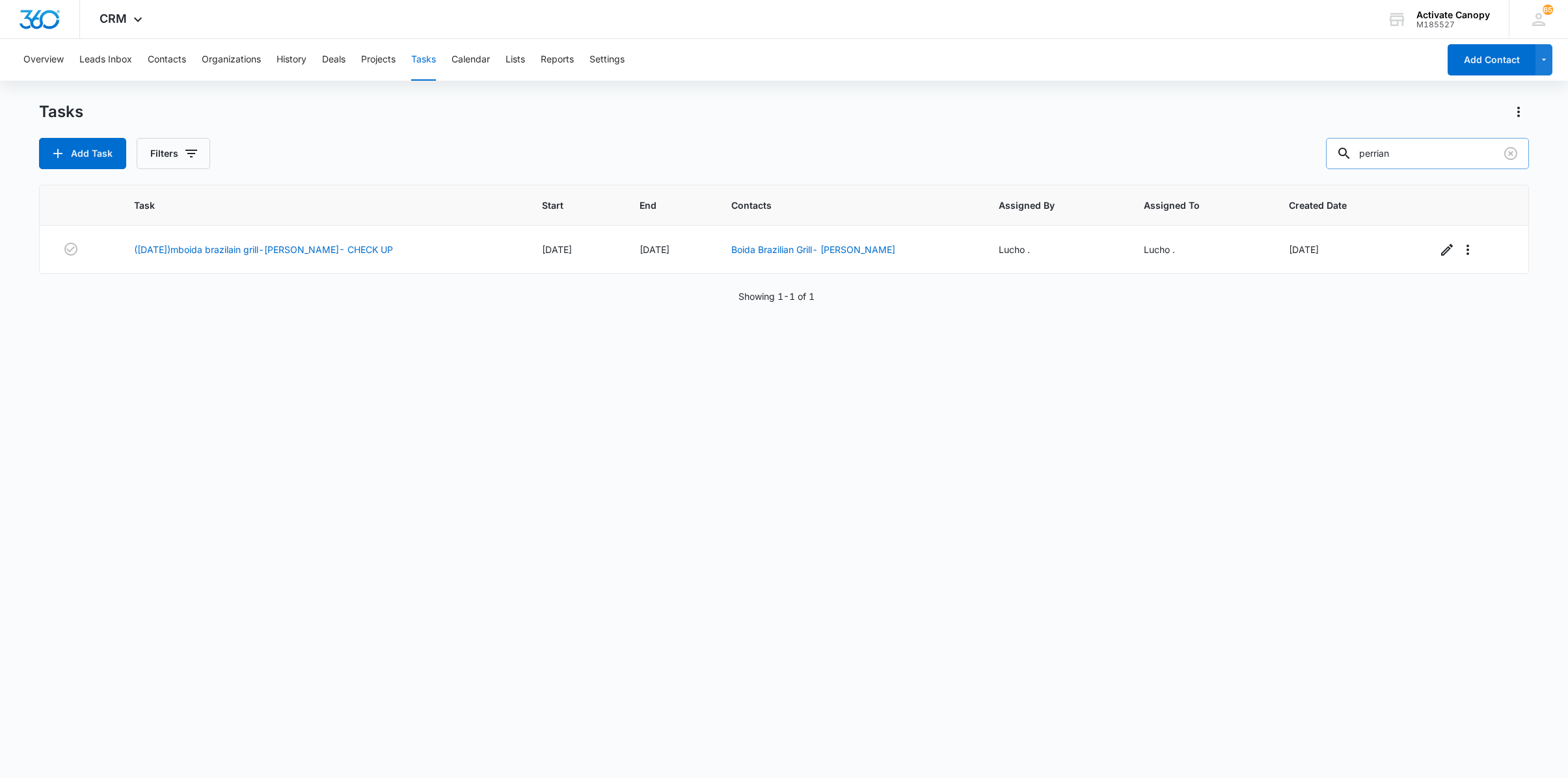
click at [1380, 161] on input "perrian" at bounding box center [1427, 153] width 203 height 31
type input "elvis"
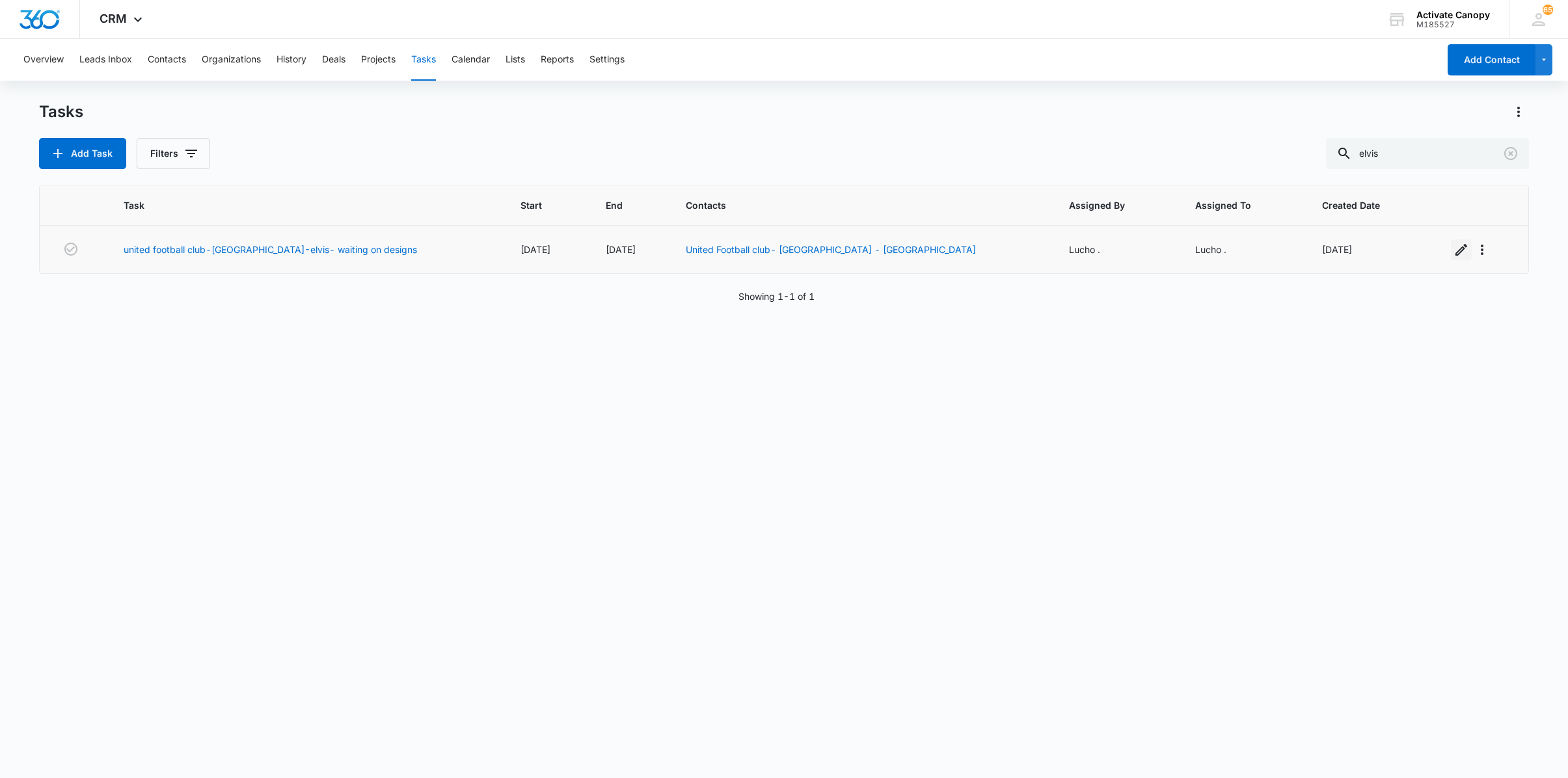
click at [1455, 253] on icon "button" at bounding box center [1461, 250] width 12 height 12
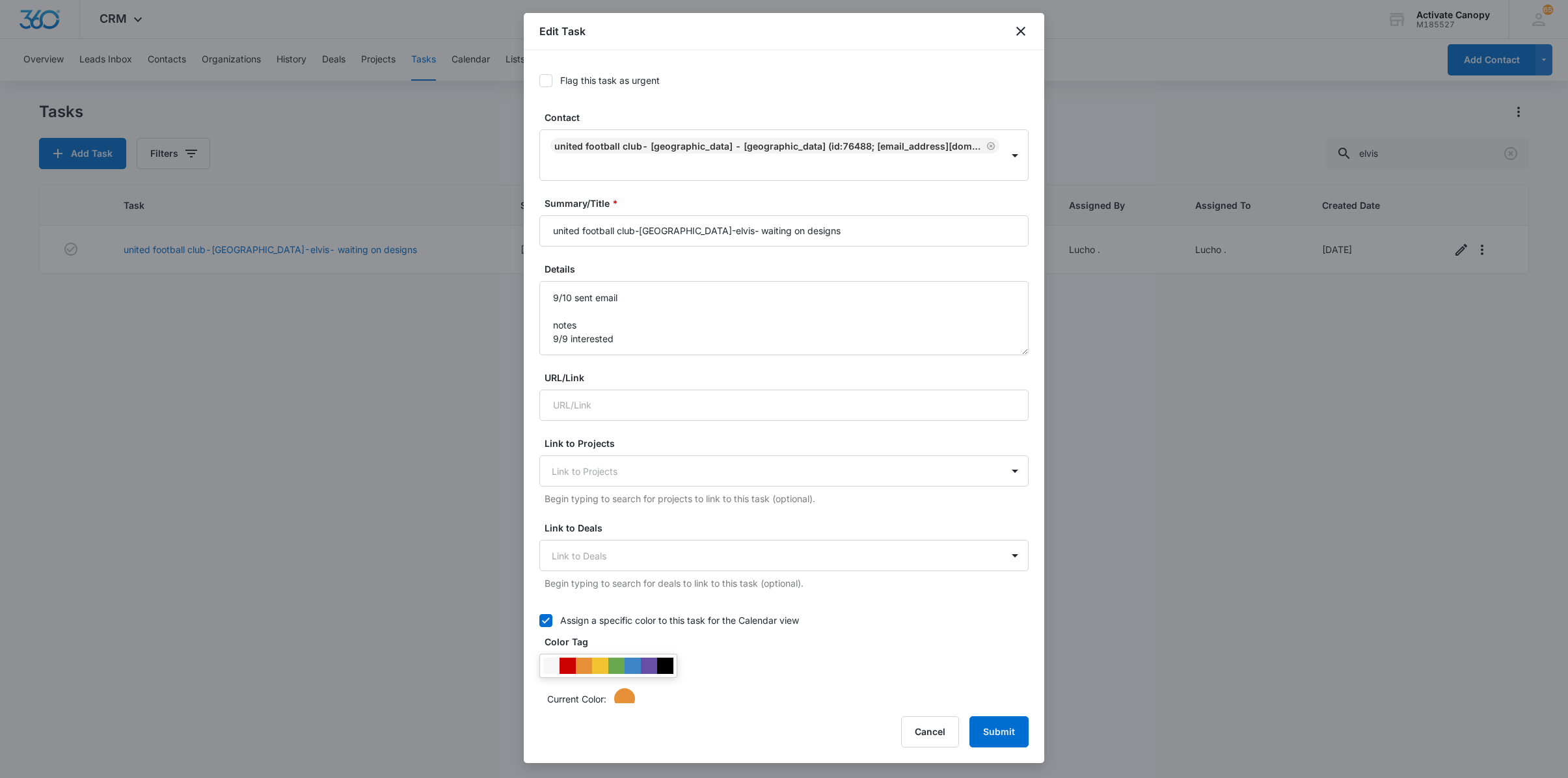
type input "[DATE]"
click at [617, 299] on textarea "9/10 sent email notes 9/9 interested" at bounding box center [783, 318] width 489 height 74
click at [631, 310] on textarea "9/10 sent email notes 9/9 interested" at bounding box center [783, 318] width 489 height 74
type textarea "9/10 sent desigsn notes 9/9 interested"
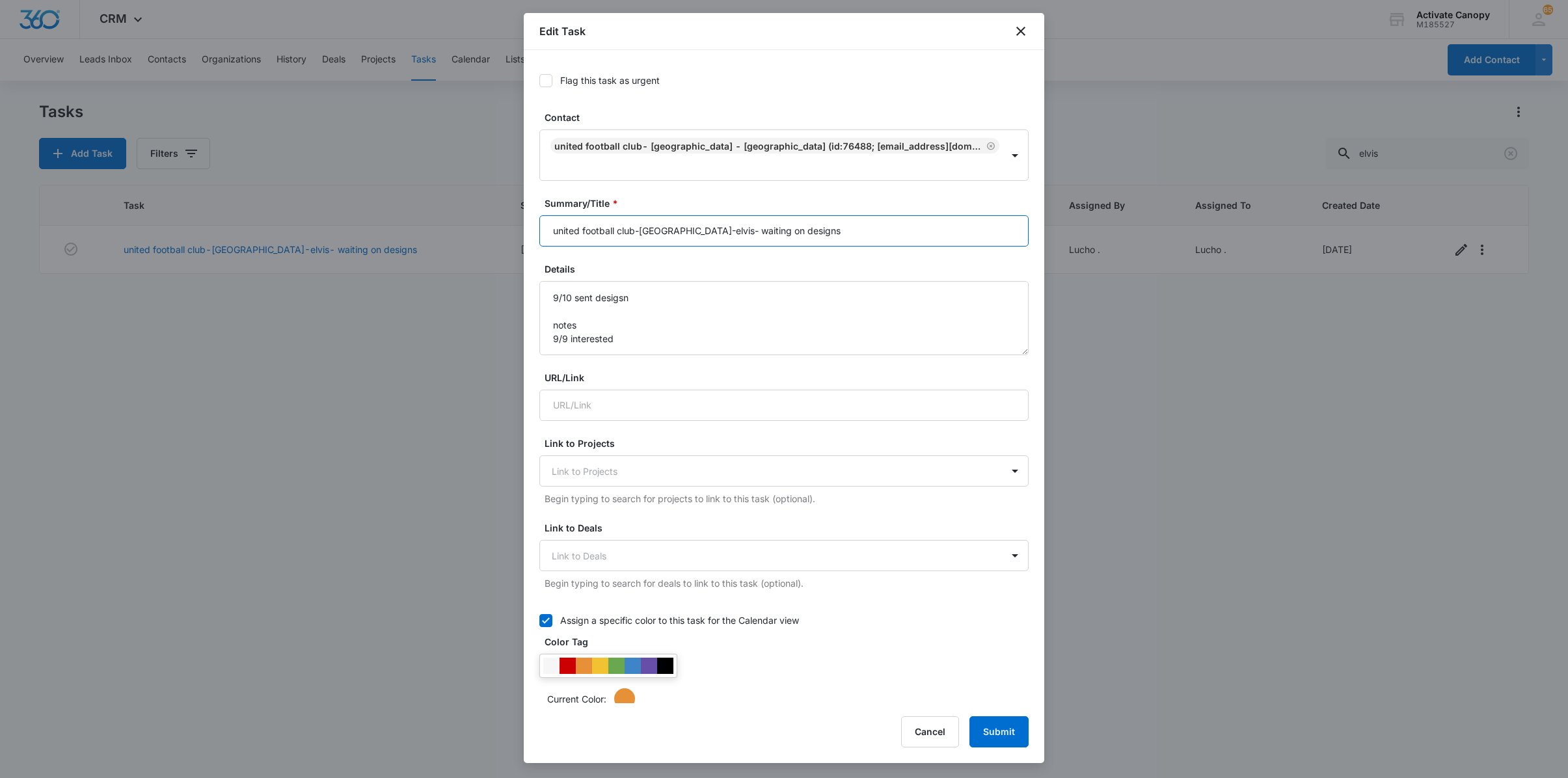
click at [805, 229] on input "united football club-[GEOGRAPHIC_DATA]-elvis- waiting on designs" at bounding box center [783, 231] width 489 height 31
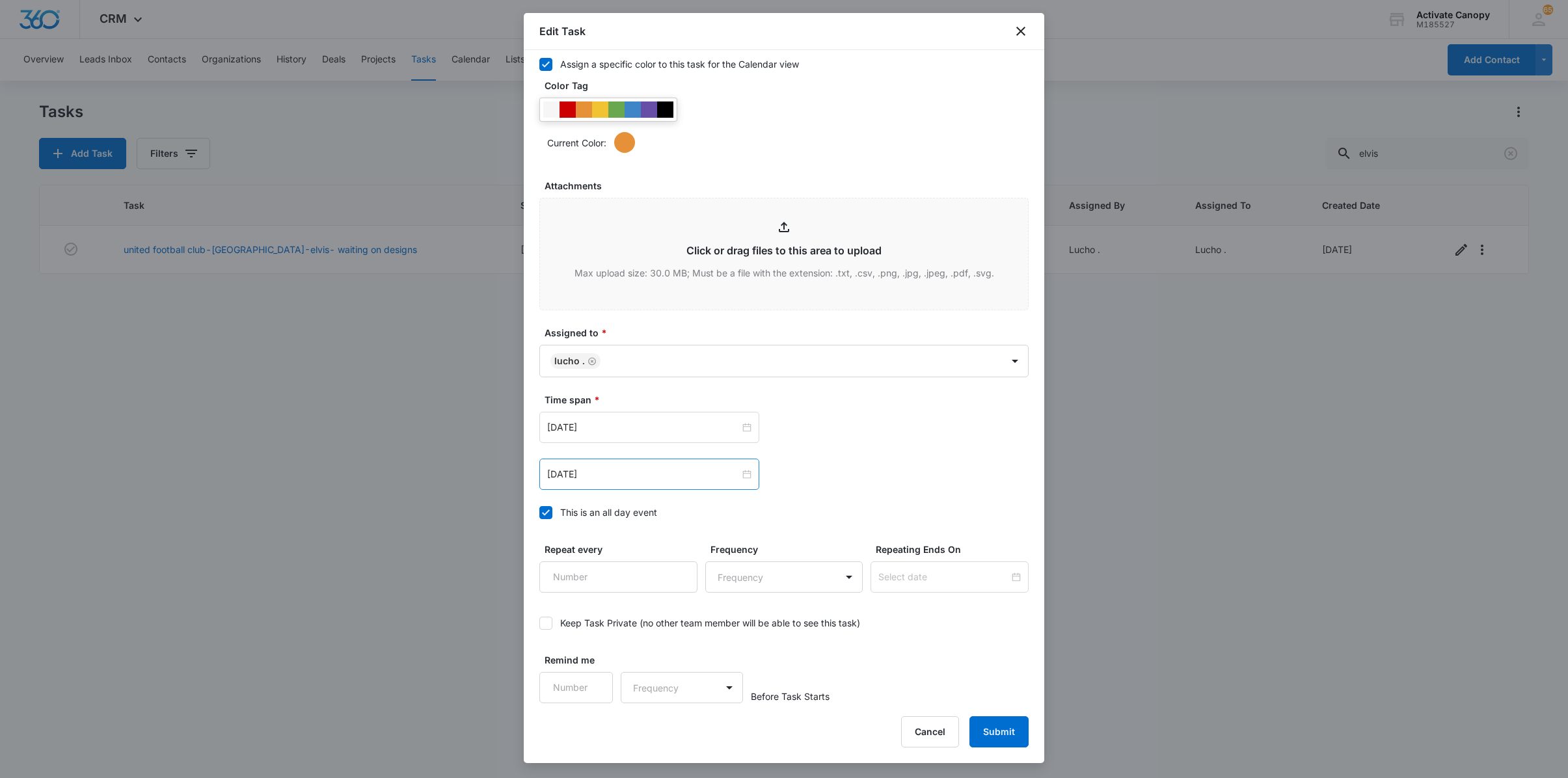
type input "united football club-long island-elvis- waiting on response"
click at [655, 481] on div "[DATE]" at bounding box center [649, 474] width 220 height 31
type input "[DATE]"
click at [590, 588] on div "15" at bounding box center [582, 591] width 15 height 15
click at [607, 426] on input "[DATE]" at bounding box center [644, 427] width 193 height 14
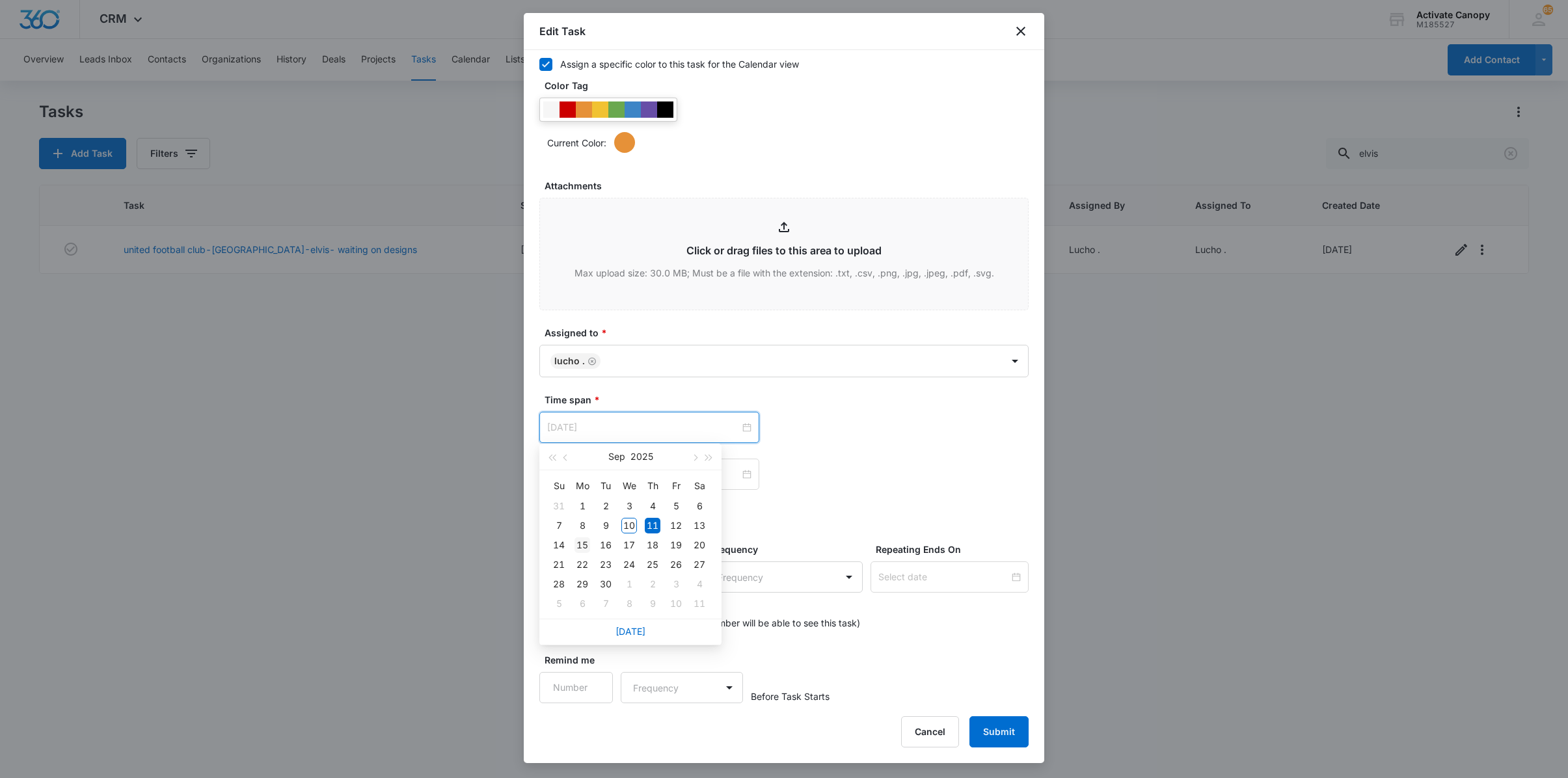
type input "[DATE]"
click at [584, 549] on div "15" at bounding box center [582, 545] width 15 height 15
click at [991, 717] on button "Submit" at bounding box center [999, 732] width 59 height 31
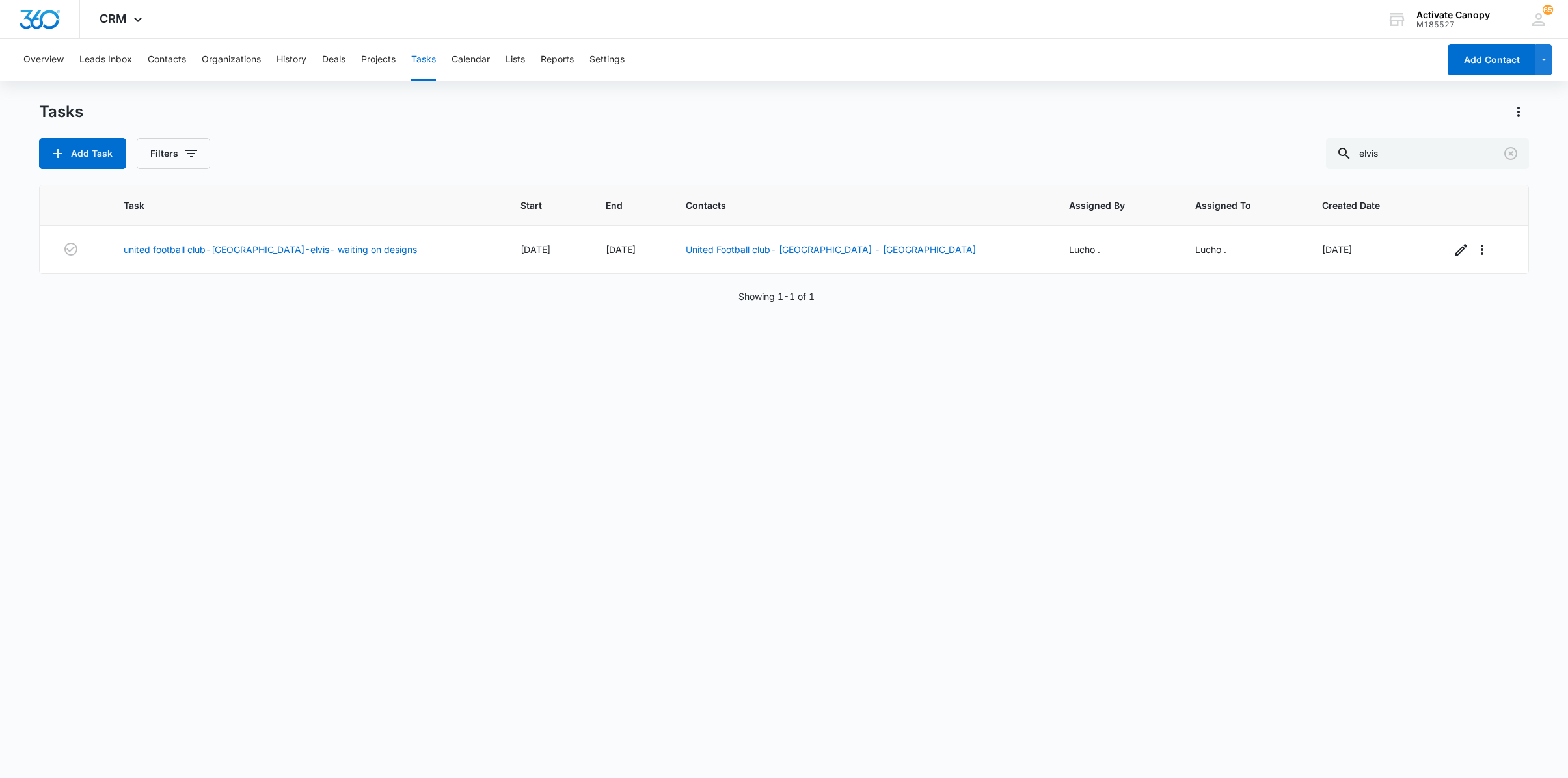
click at [863, 51] on div "Overview Leads Inbox Contacts Organizations History Deals Projects Tasks Calend…" at bounding box center [727, 59] width 1423 height 41
click at [479, 63] on button "Calendar" at bounding box center [470, 59] width 38 height 41
